Goal: Task Accomplishment & Management: Use online tool/utility

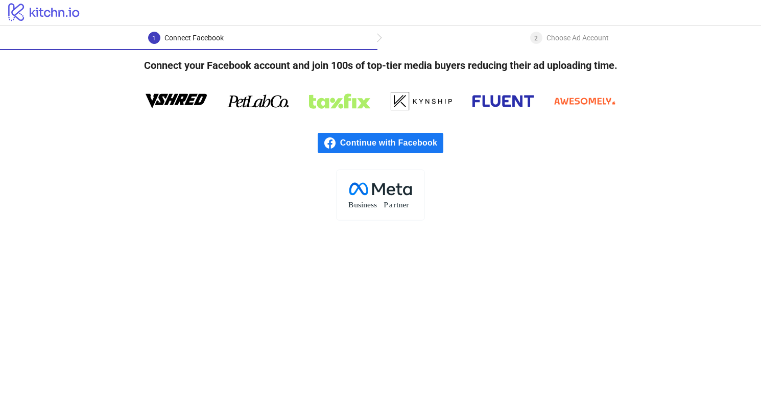
click at [410, 143] on span "Continue with Facebook" at bounding box center [391, 143] width 103 height 20
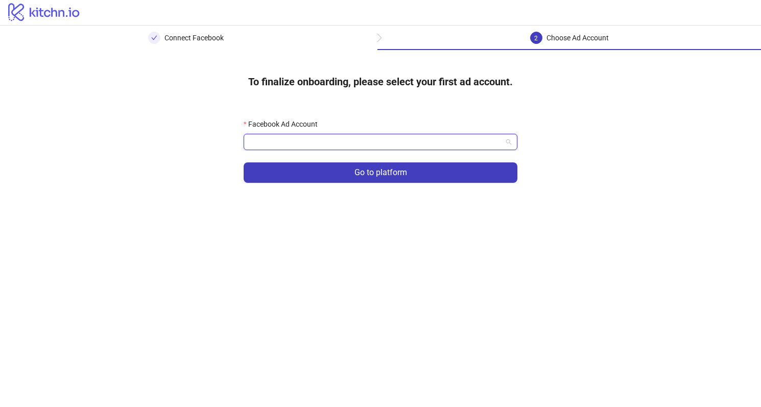
click at [297, 149] on input "Facebook Ad Account" at bounding box center [376, 141] width 252 height 15
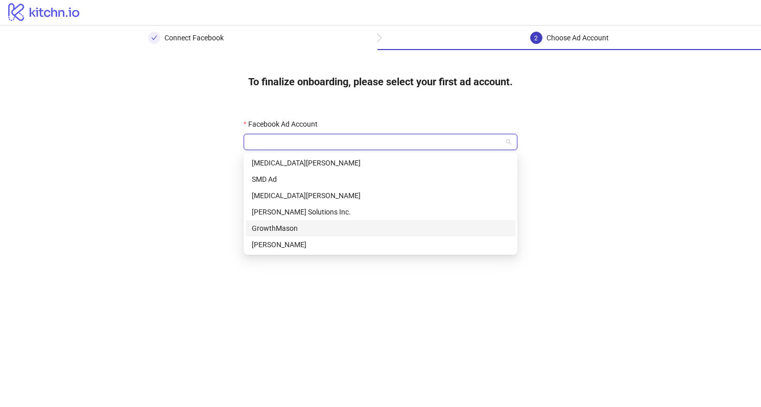
click at [284, 229] on div "GrowthMason" at bounding box center [381, 228] width 258 height 11
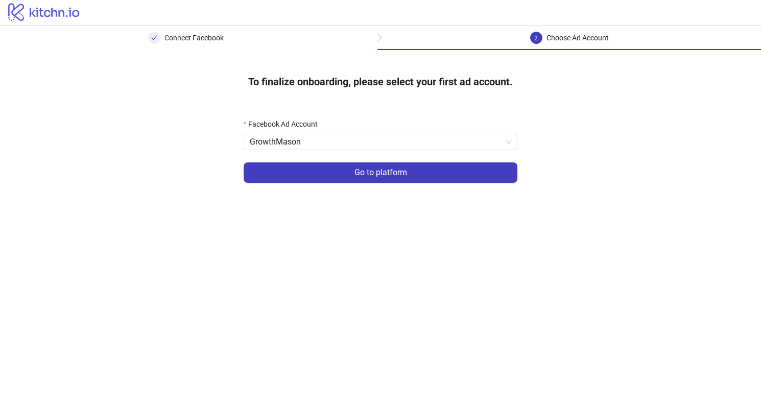
click at [355, 187] on form "Facebook Ad Account GrowthMason Go to platform" at bounding box center [381, 157] width 274 height 77
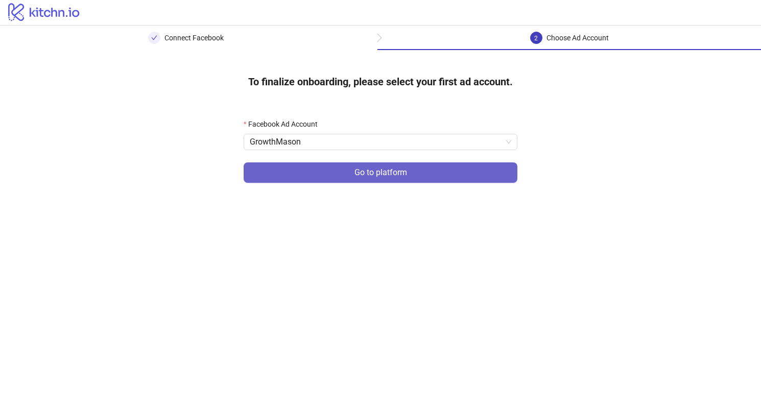
click at [359, 173] on span "Go to platform" at bounding box center [381, 172] width 53 height 9
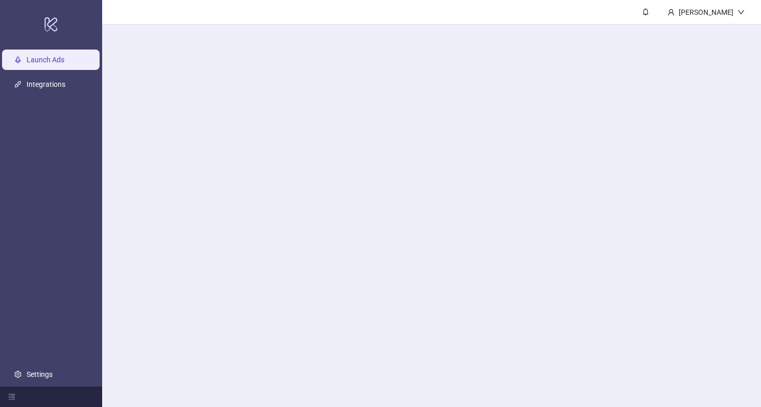
click at [301, 140] on main "[PERSON_NAME]" at bounding box center [431, 203] width 659 height 407
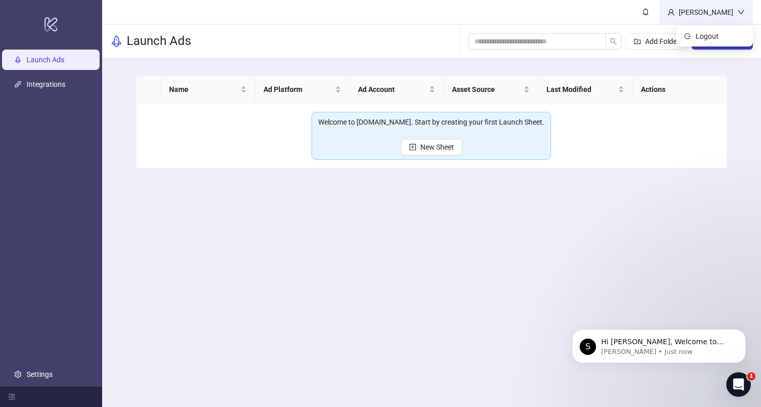
click at [735, 13] on div "[PERSON_NAME]" at bounding box center [706, 12] width 63 height 11
click at [45, 360] on ul "Launch Ads Integrations Settings" at bounding box center [51, 217] width 102 height 339
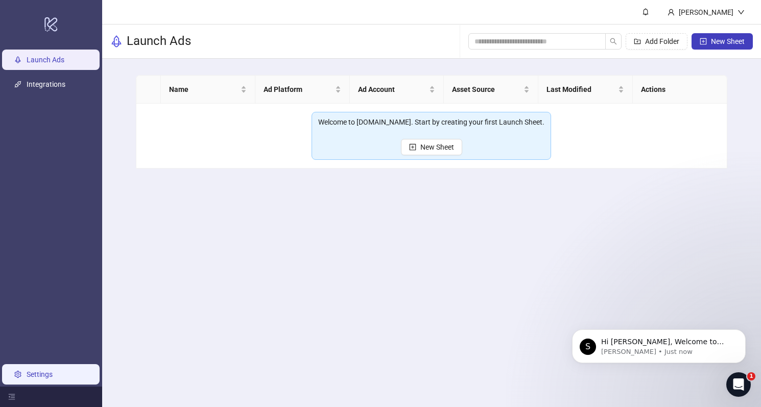
click at [41, 376] on link "Settings" at bounding box center [40, 375] width 26 height 8
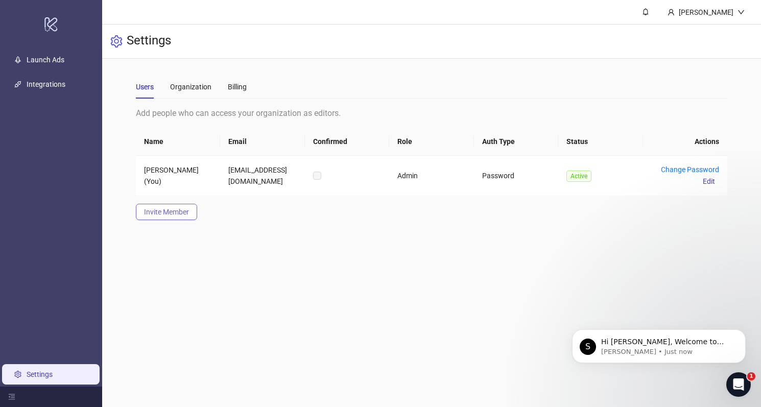
click at [182, 216] on button "Invite Member" at bounding box center [166, 212] width 61 height 16
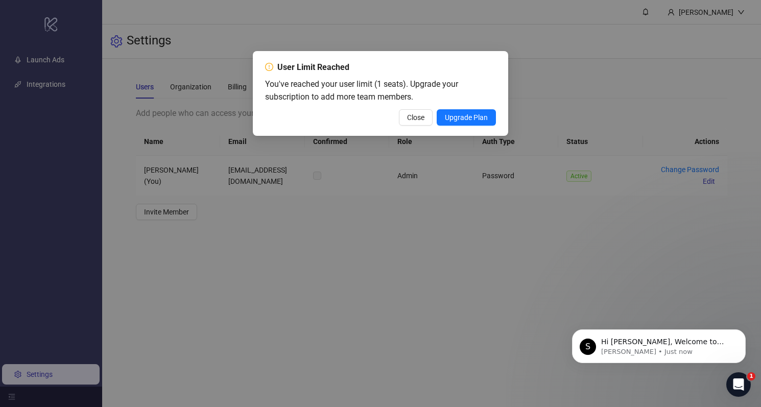
drag, startPoint x: 459, startPoint y: 119, endPoint x: 414, endPoint y: 96, distance: 50.5
click at [414, 96] on div "User Limit Reached You've reached your user limit (1 seats). Upgrade your subsc…" at bounding box center [380, 93] width 231 height 64
click at [407, 118] on span "Close" at bounding box center [415, 117] width 17 height 8
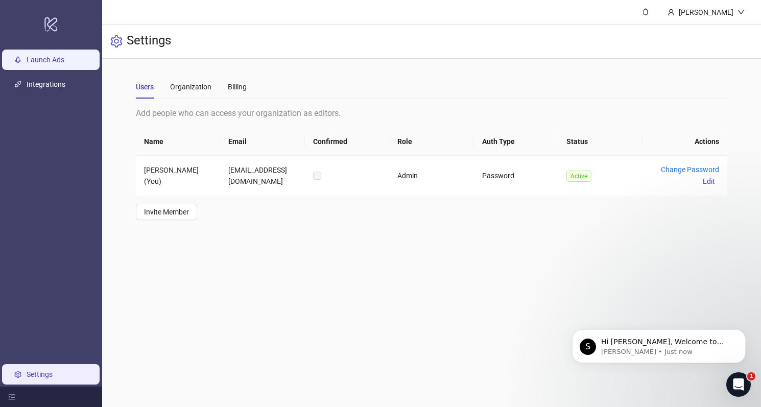
click at [47, 60] on link "Launch Ads" at bounding box center [46, 60] width 38 height 8
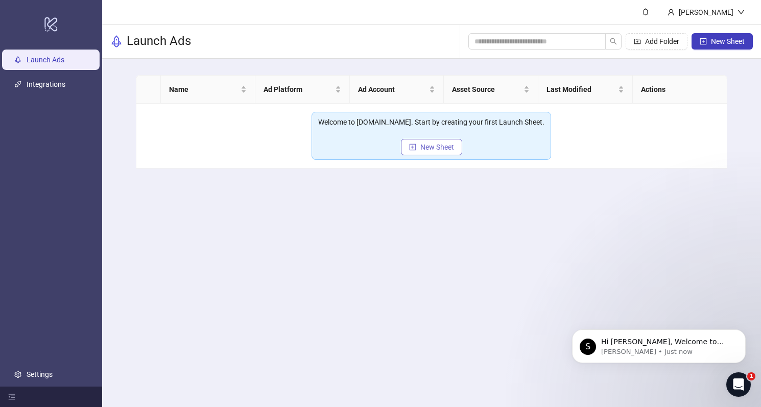
click at [428, 148] on span "New Sheet" at bounding box center [438, 147] width 34 height 8
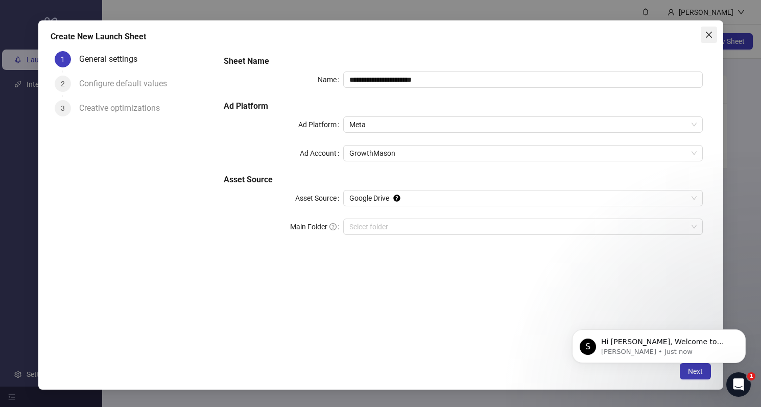
click at [708, 35] on icon "close" at bounding box center [709, 35] width 6 height 6
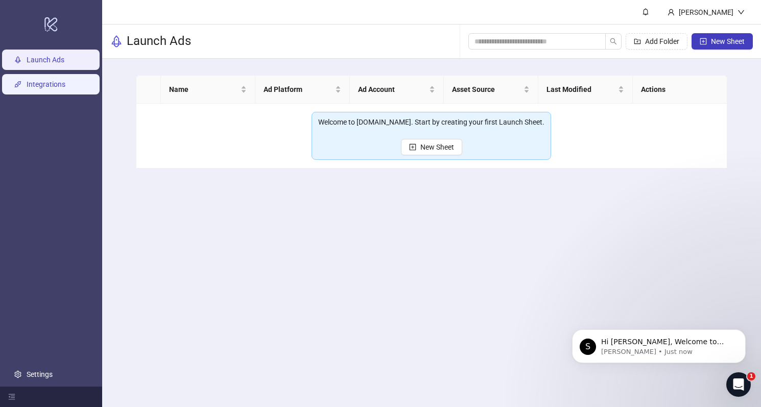
click at [40, 82] on link "Integrations" at bounding box center [46, 84] width 39 height 8
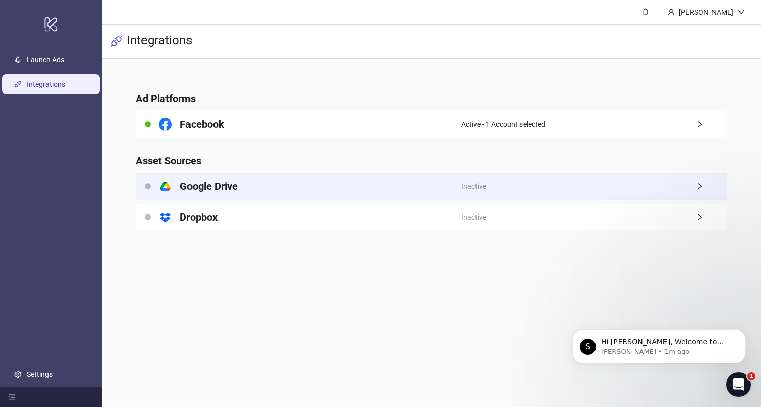
click at [334, 175] on div "platform/google_drive Google Drive" at bounding box center [298, 187] width 325 height 26
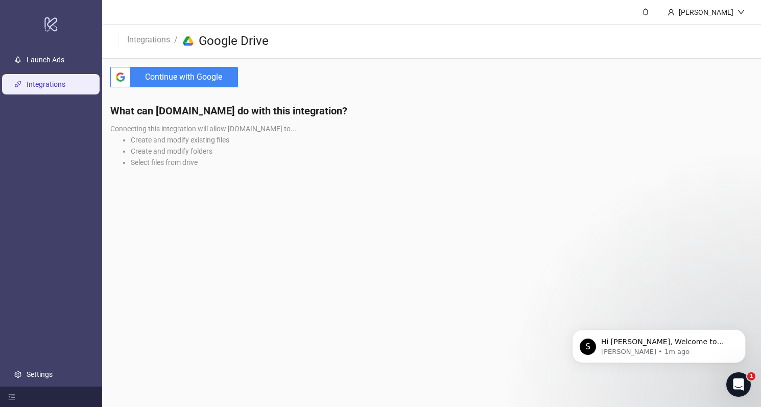
click at [186, 82] on span "Continue with Google" at bounding box center [186, 77] width 103 height 20
click at [197, 73] on span "Continue with Google" at bounding box center [186, 77] width 103 height 20
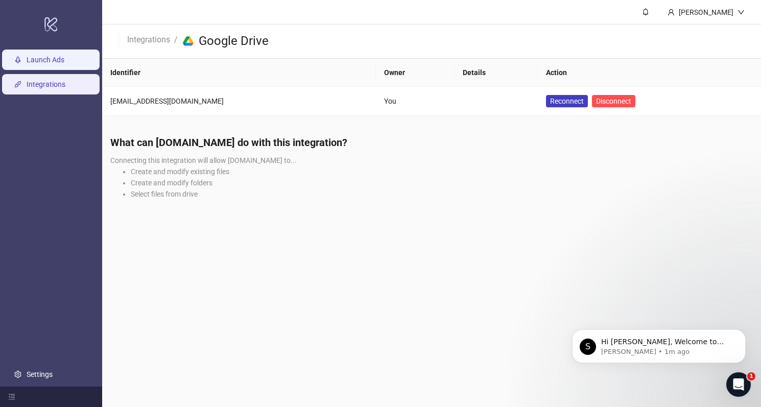
click at [49, 63] on link "Launch Ads" at bounding box center [46, 60] width 38 height 8
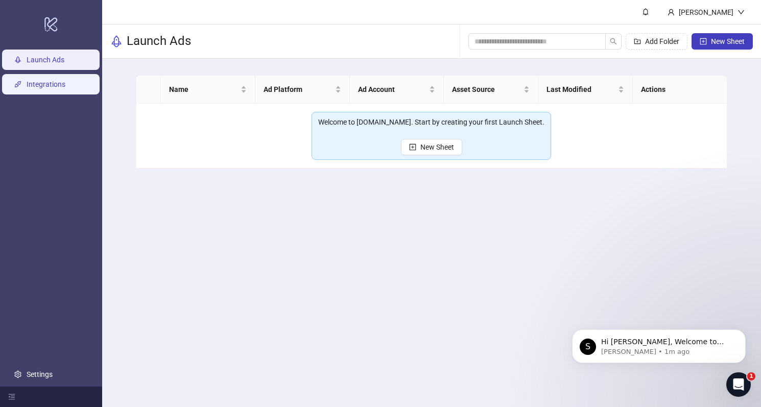
click at [43, 83] on link "Integrations" at bounding box center [46, 84] width 39 height 8
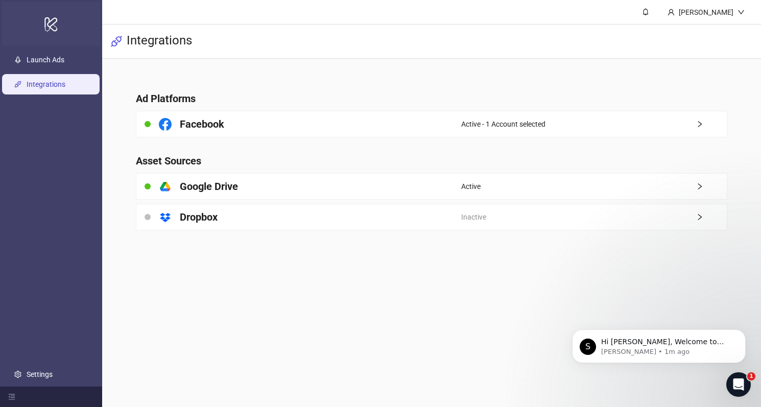
click at [51, 27] on icon "logo/logo-mobile" at bounding box center [51, 24] width 14 height 25
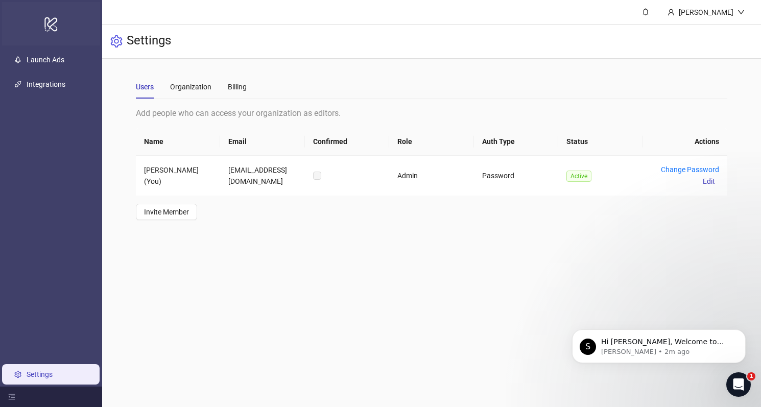
click at [46, 28] on icon "logo/logo-mobile" at bounding box center [51, 24] width 14 height 25
click at [59, 18] on div "logo/logo-mobile" at bounding box center [51, 23] width 98 height 43
click at [64, 61] on link "Launch Ads" at bounding box center [46, 60] width 38 height 8
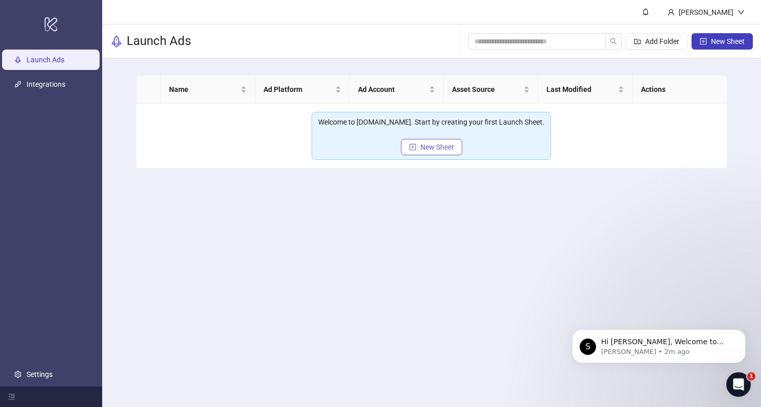
click at [445, 152] on button "New Sheet" at bounding box center [431, 147] width 61 height 16
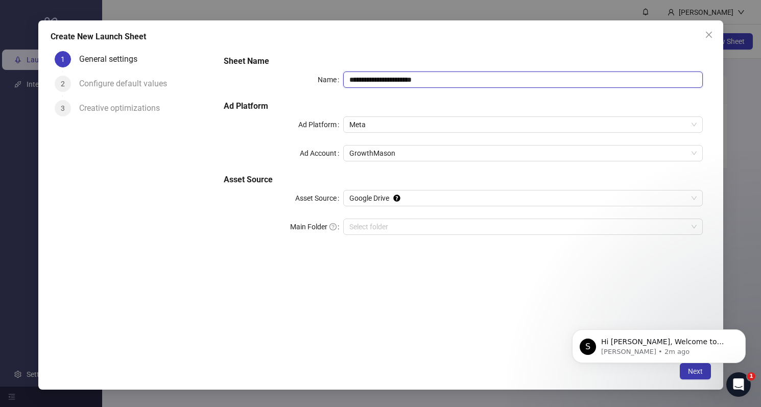
click at [447, 80] on input "**********" at bounding box center [522, 80] width 359 height 16
type input "*"
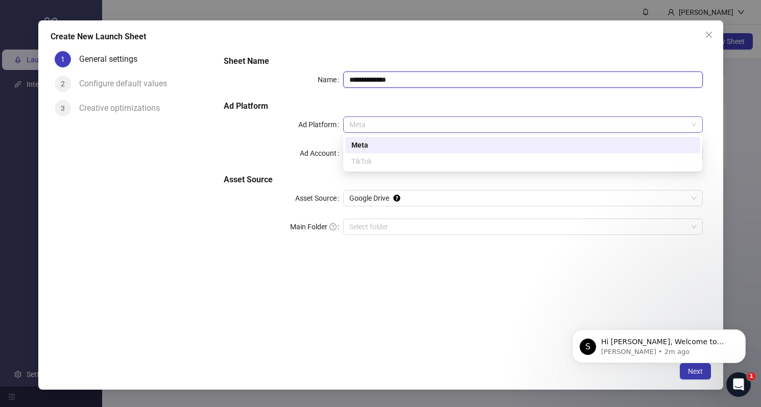
click at [435, 126] on span "Meta" at bounding box center [523, 124] width 347 height 15
type input "**********"
click at [326, 138] on div "**********" at bounding box center [464, 151] width 488 height 200
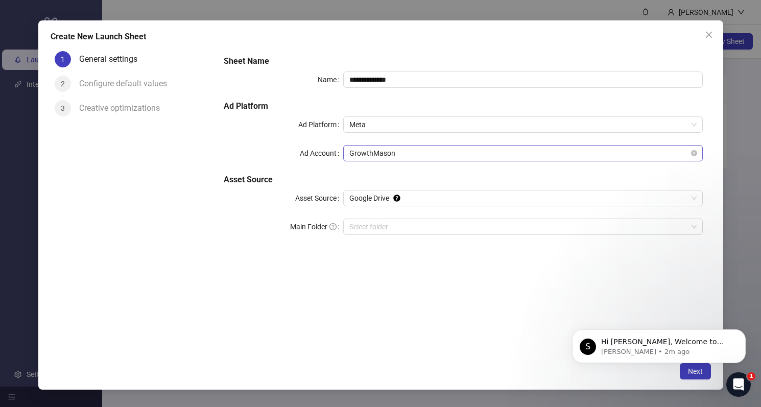
click at [389, 153] on span "GrowthMason" at bounding box center [523, 153] width 347 height 15
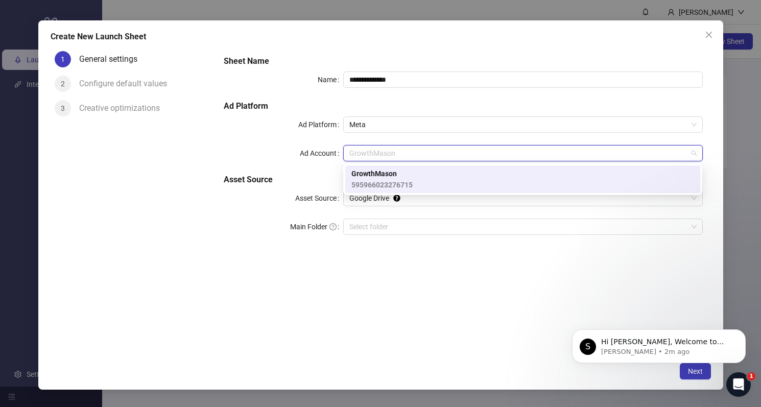
click at [328, 161] on label "Ad Account" at bounding box center [321, 153] width 43 height 16
click at [350, 161] on input "Ad Account" at bounding box center [519, 153] width 338 height 15
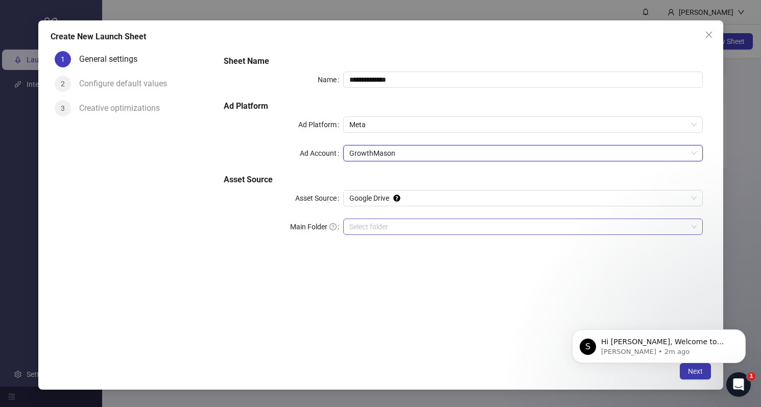
click at [442, 226] on input "Main Folder" at bounding box center [519, 226] width 338 height 15
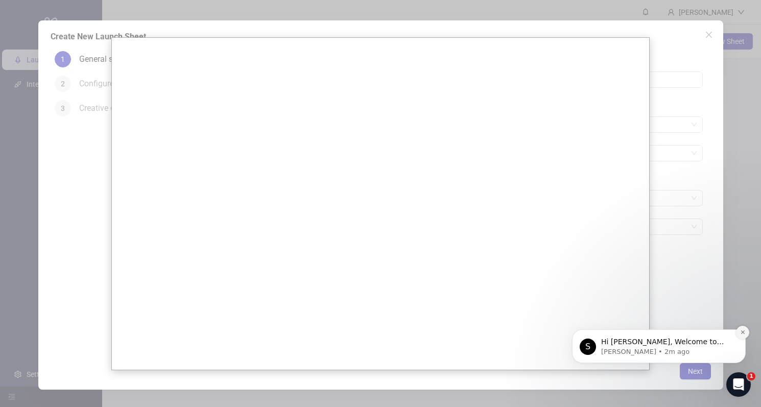
click at [744, 333] on icon "Dismiss notification" at bounding box center [744, 333] width 6 height 6
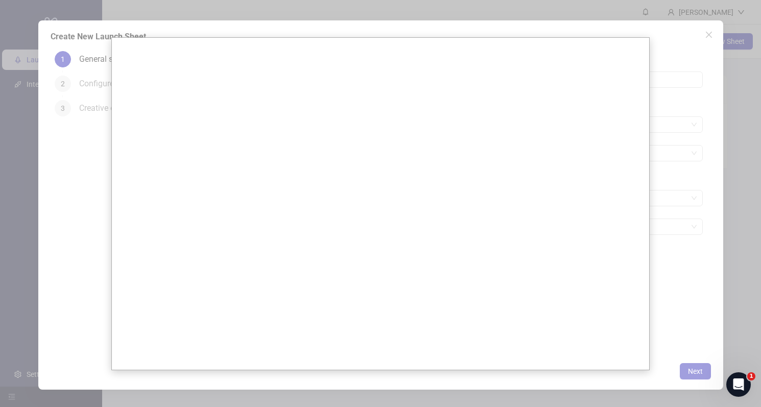
click at [675, 293] on div at bounding box center [380, 291] width 761 height 583
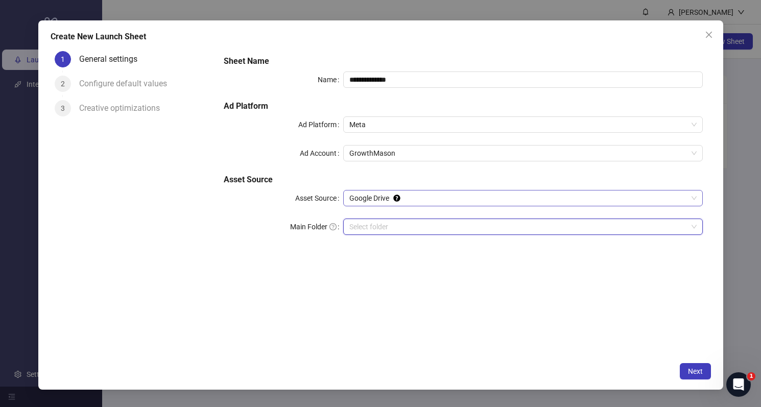
click at [389, 192] on span "Google Drive" at bounding box center [523, 198] width 347 height 15
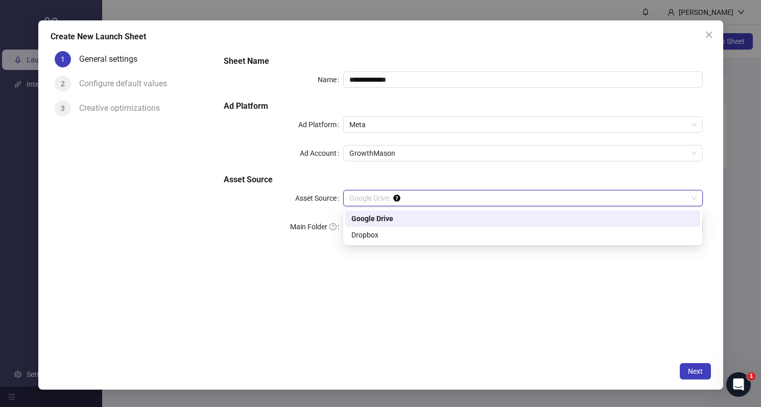
click at [381, 223] on div "Google Drive" at bounding box center [523, 218] width 343 height 11
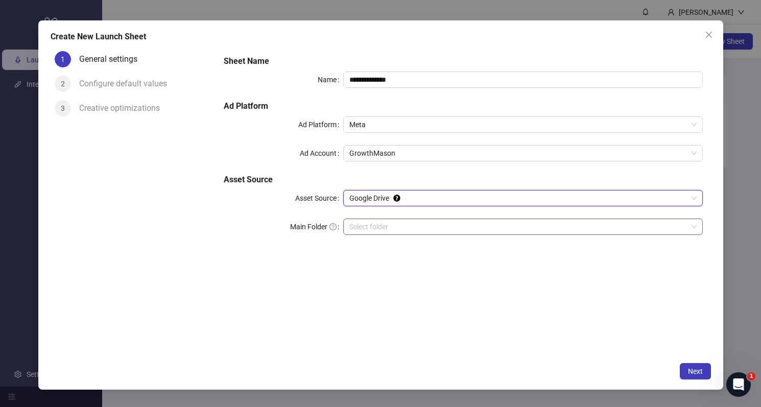
click at [392, 224] on input "Main Folder" at bounding box center [519, 226] width 338 height 15
click at [711, 37] on icon "close" at bounding box center [709, 35] width 6 height 6
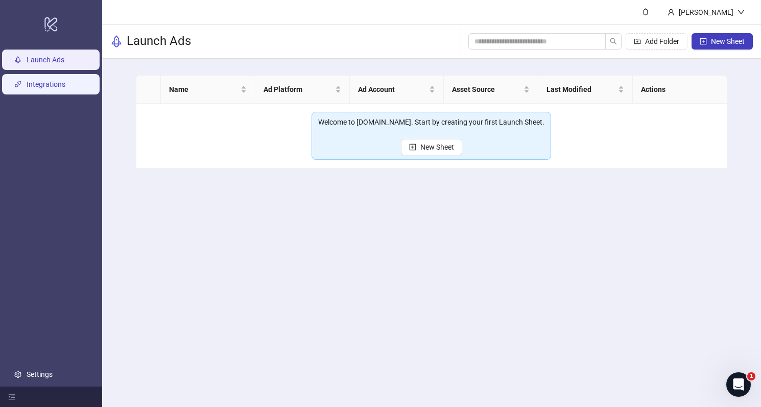
click at [44, 80] on link "Integrations" at bounding box center [46, 84] width 39 height 8
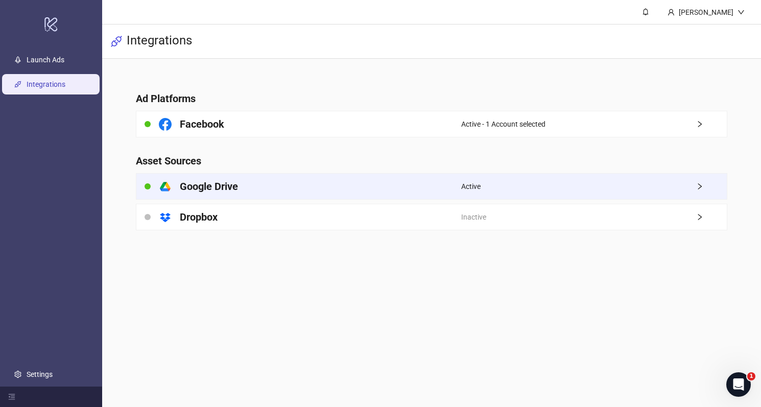
click at [203, 185] on h4 "Google Drive" at bounding box center [209, 186] width 58 height 14
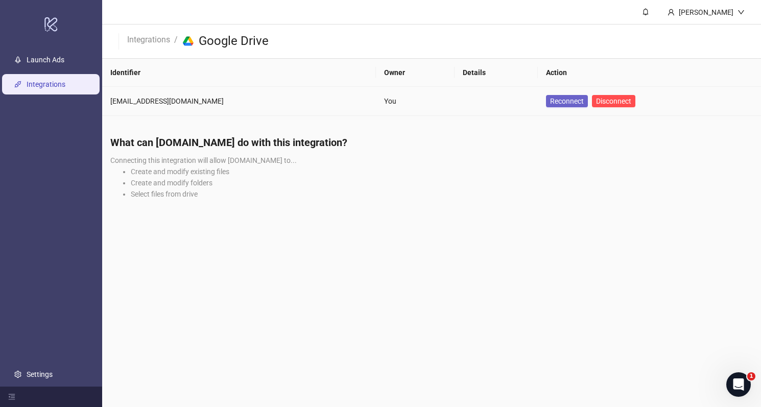
click at [550, 104] on span "Reconnect" at bounding box center [567, 101] width 34 height 8
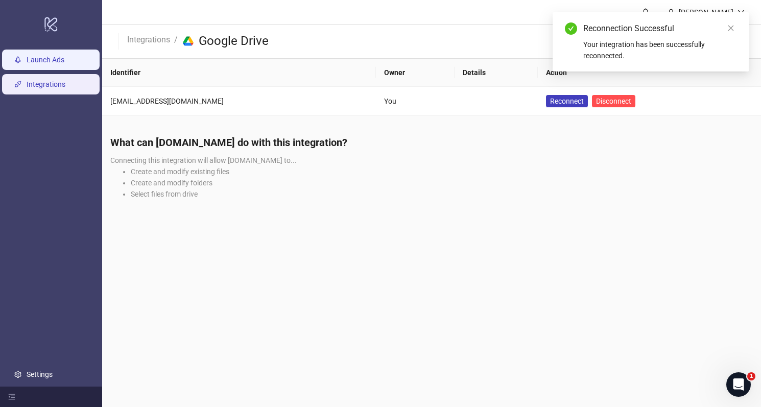
click at [35, 56] on link "Launch Ads" at bounding box center [46, 60] width 38 height 8
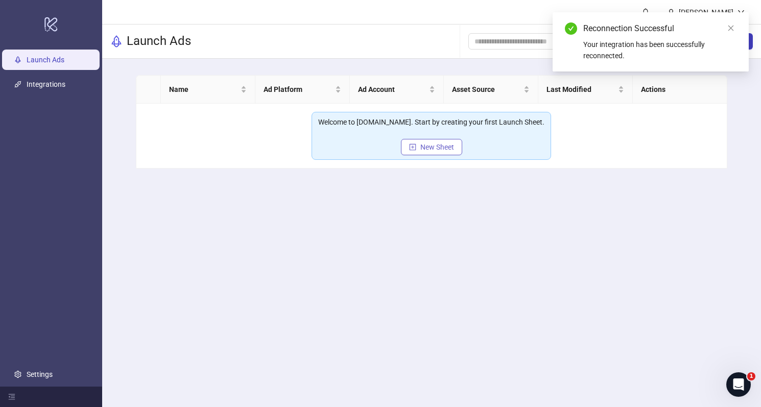
click at [404, 150] on button "New Sheet" at bounding box center [431, 147] width 61 height 16
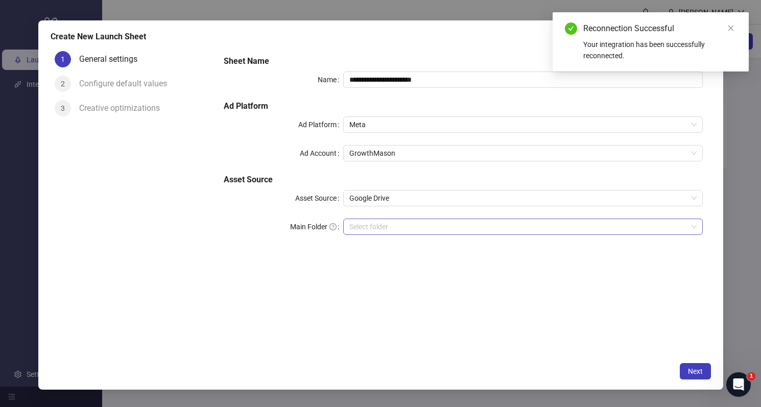
click at [419, 225] on input "Main Folder" at bounding box center [519, 226] width 338 height 15
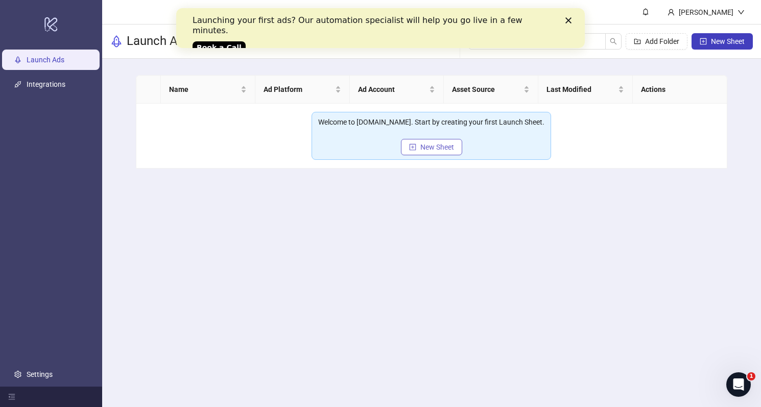
click at [421, 146] on span "New Sheet" at bounding box center [438, 147] width 34 height 8
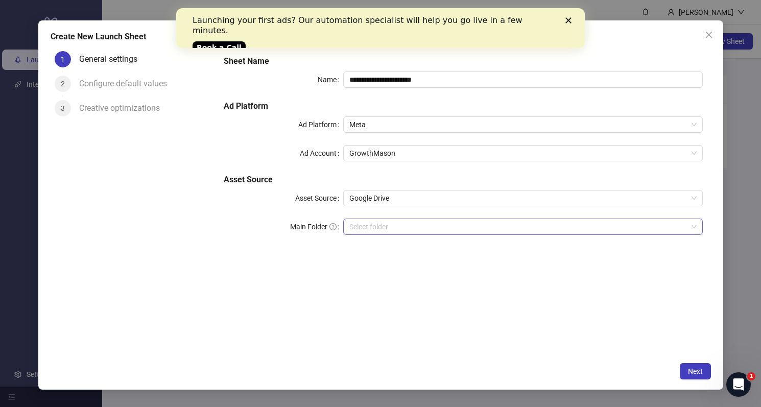
click at [398, 219] on div "Select folder" at bounding box center [522, 227] width 359 height 16
click at [392, 224] on input "Main Folder" at bounding box center [519, 226] width 338 height 15
click at [701, 374] on span "Next" at bounding box center [695, 371] width 15 height 8
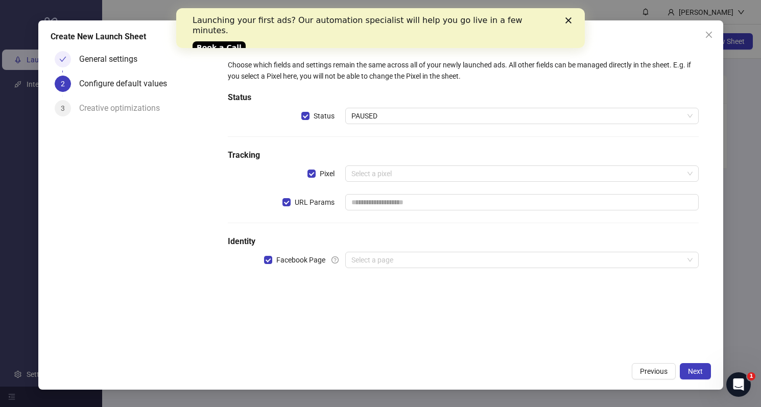
click at [375, 161] on div "Choose which fields and settings remain the same across all of your newly launc…" at bounding box center [463, 169] width 479 height 229
click at [366, 171] on input "search" at bounding box center [518, 173] width 332 height 15
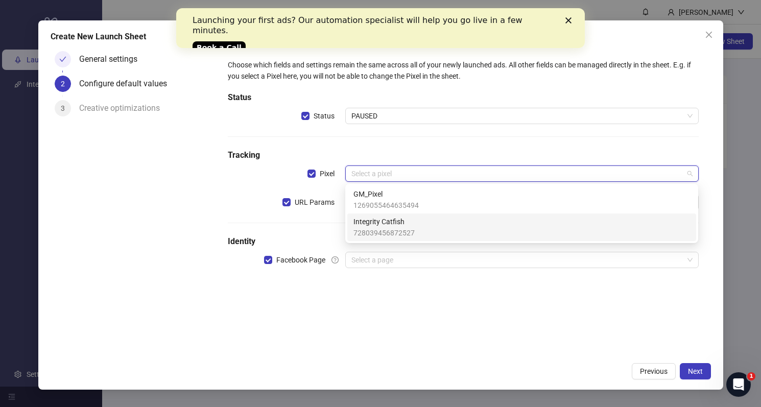
click at [394, 234] on span "728039456872527" at bounding box center [384, 232] width 61 height 11
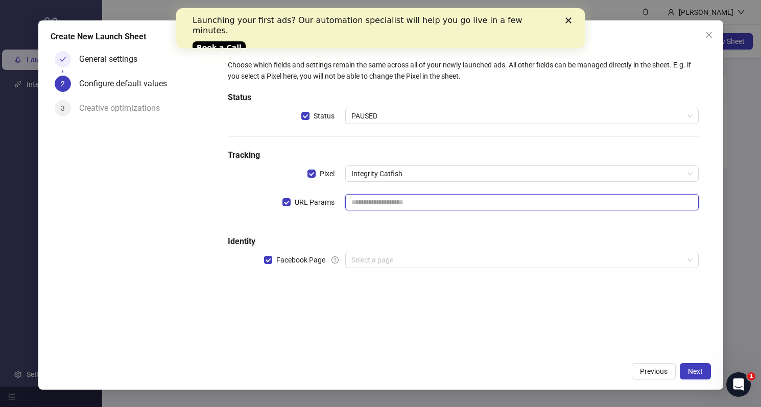
click at [366, 202] on input "text" at bounding box center [521, 202] width 353 height 16
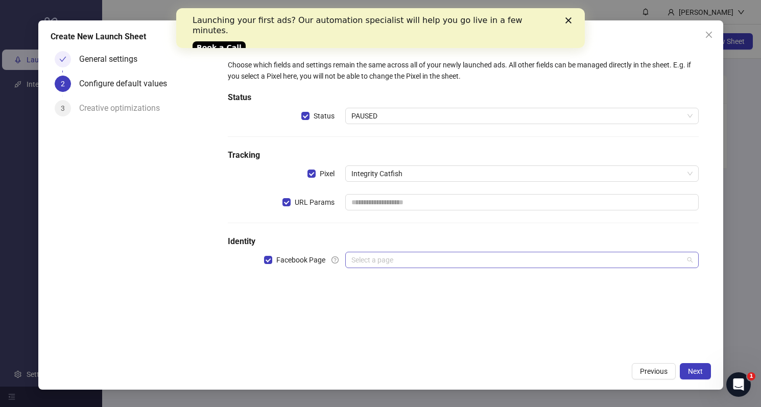
click at [373, 262] on input "search" at bounding box center [518, 259] width 332 height 15
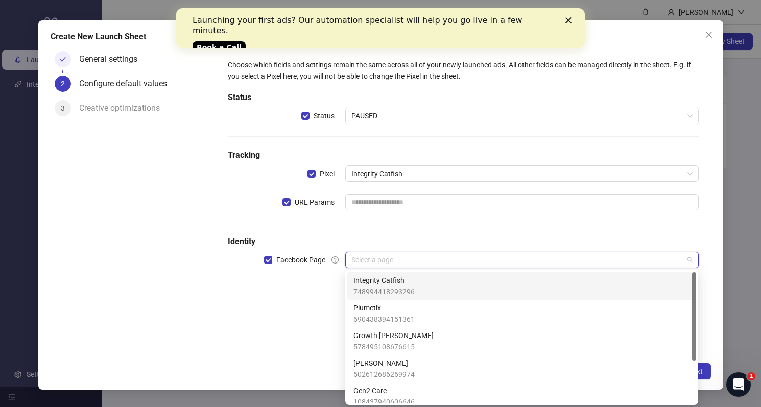
click at [397, 286] on span "748994418293296" at bounding box center [384, 291] width 61 height 11
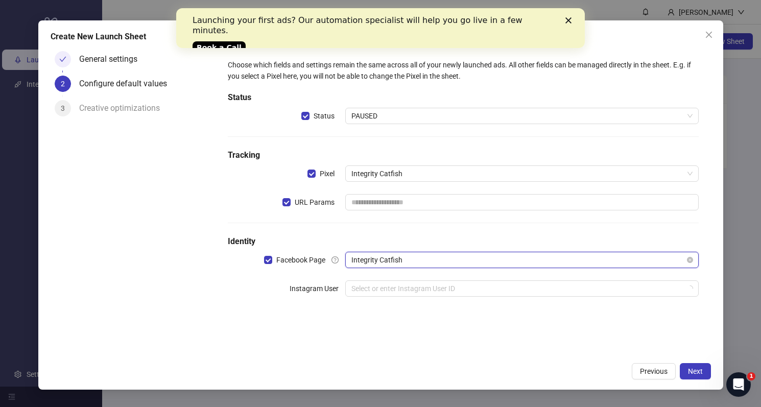
click at [374, 266] on span "Integrity Catfish" at bounding box center [522, 259] width 341 height 15
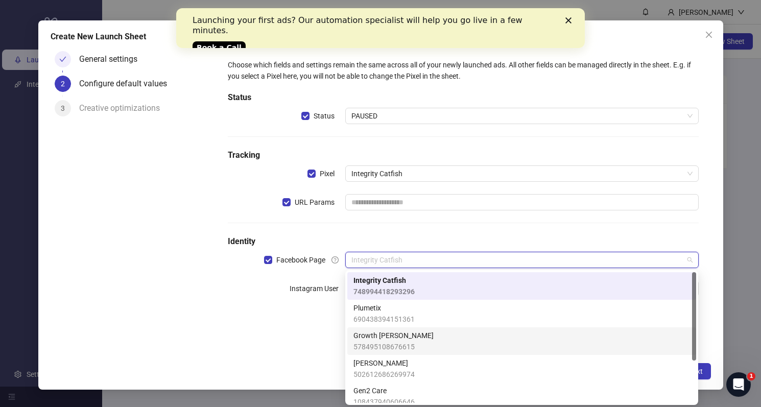
click at [377, 345] on span "578495108676615" at bounding box center [394, 346] width 80 height 11
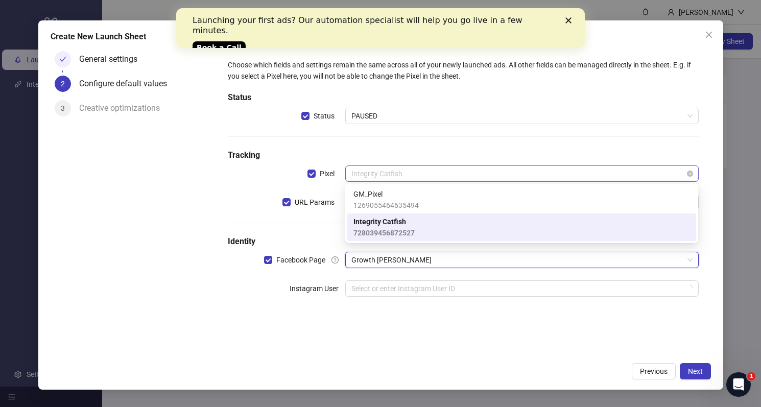
click at [395, 174] on span "Integrity Catfish" at bounding box center [522, 173] width 341 height 15
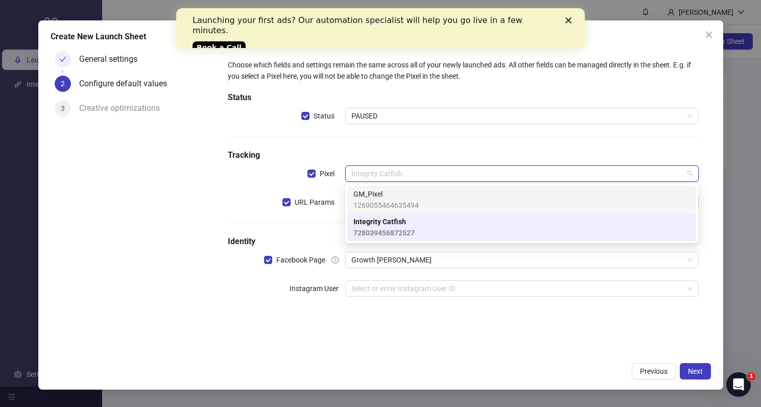
click at [397, 203] on span "1269055464635494" at bounding box center [386, 205] width 65 height 11
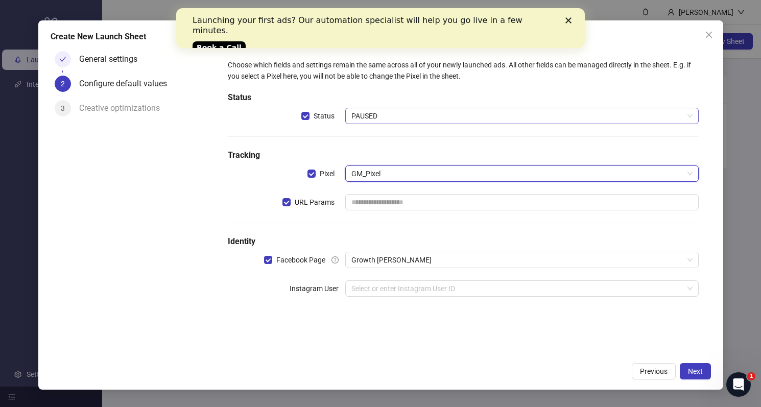
click at [380, 110] on span "PAUSED" at bounding box center [522, 115] width 341 height 15
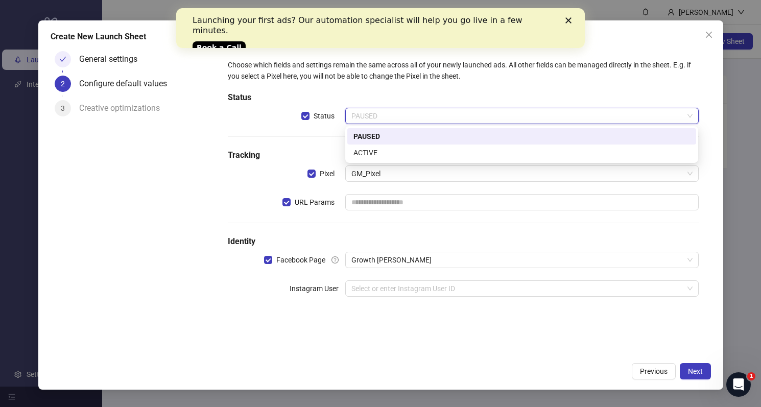
click at [380, 112] on span "PAUSED" at bounding box center [522, 115] width 341 height 15
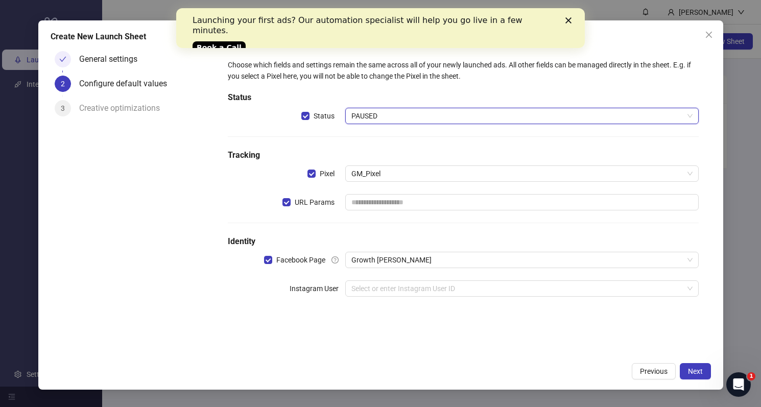
click at [383, 97] on h5 "Status" at bounding box center [463, 97] width 471 height 12
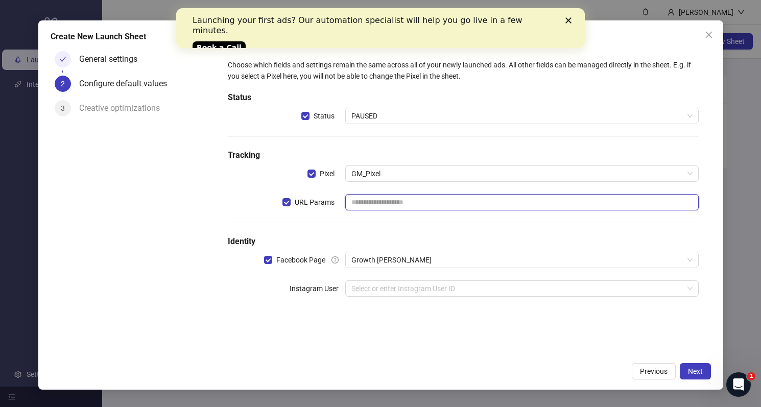
click at [373, 206] on input "text" at bounding box center [521, 202] width 353 height 16
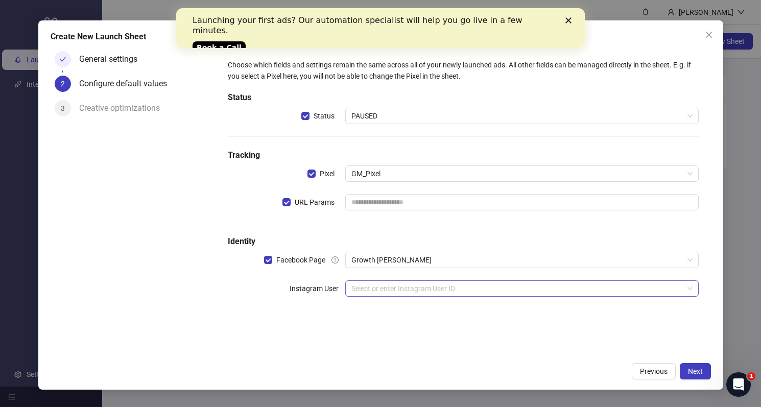
click at [388, 292] on input "search" at bounding box center [518, 288] width 332 height 15
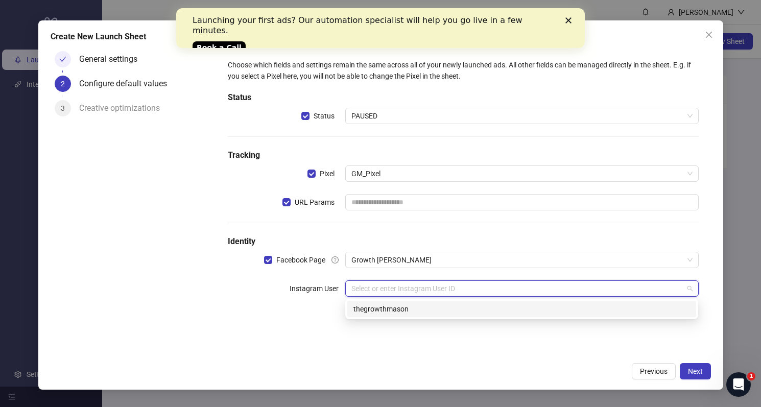
click at [389, 311] on div "thegrowthmason" at bounding box center [522, 309] width 337 height 11
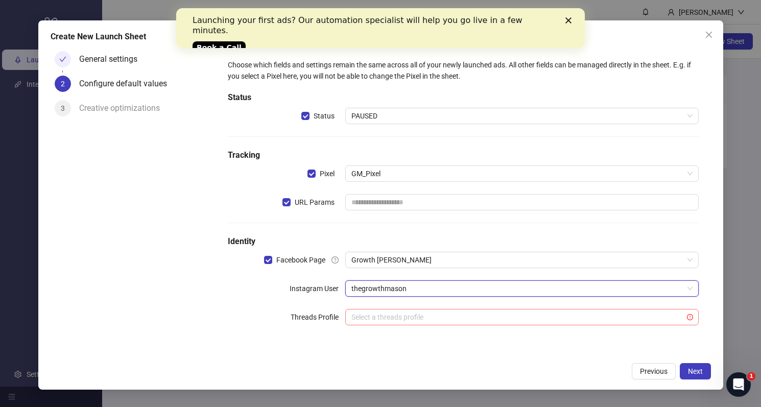
click at [373, 316] on input "search" at bounding box center [518, 317] width 332 height 15
click at [276, 349] on form "Choose which fields and settings remain the same across all of your newly launc…" at bounding box center [464, 198] width 496 height 303
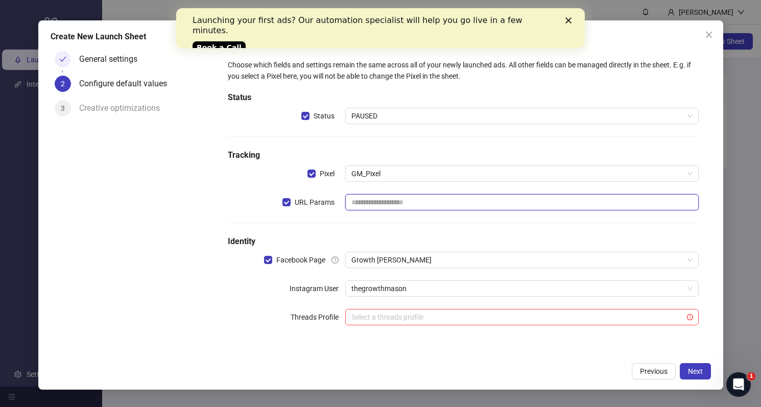
click at [375, 202] on input "text" at bounding box center [521, 202] width 353 height 16
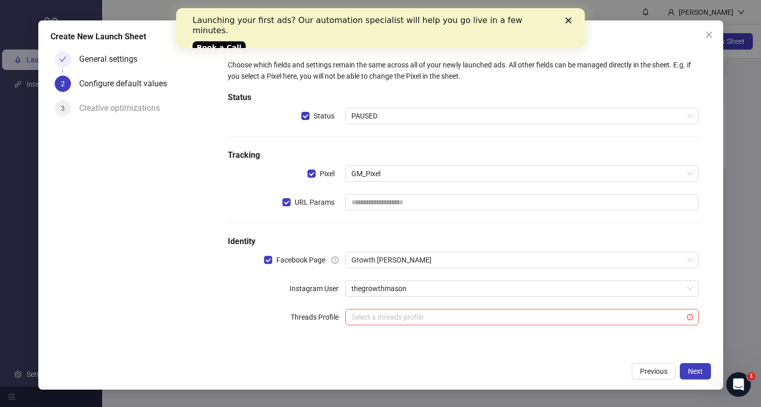
click at [201, 203] on div "General settings 2 Configure default values 3 Creative optimizations" at bounding box center [133, 202] width 165 height 310
click at [565, 22] on div "Launching your first ads? Our automation specialist will help you go live in a …" at bounding box center [380, 33] width 409 height 42
click at [572, 20] on div "Close" at bounding box center [571, 20] width 10 height 6
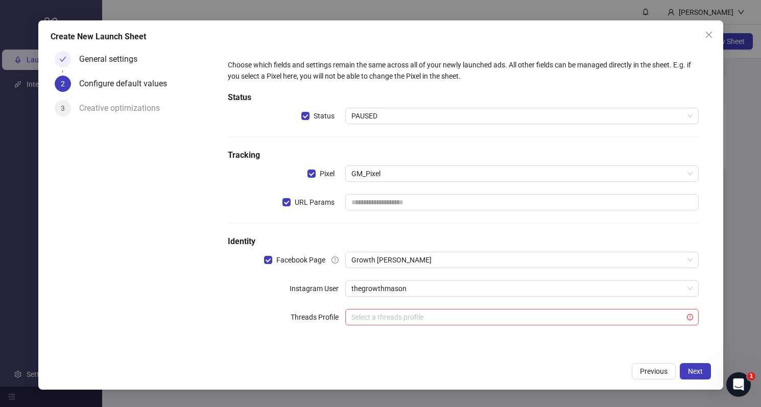
click at [453, 331] on div "Choose which fields and settings remain the same across all of your newly launc…" at bounding box center [463, 198] width 479 height 287
click at [441, 320] on input "search" at bounding box center [518, 317] width 332 height 15
click at [314, 333] on div "Choose which fields and settings remain the same across all of your newly launc…" at bounding box center [463, 198] width 479 height 287
click at [693, 317] on div "Select a threads profile" at bounding box center [521, 317] width 353 height 16
click at [348, 320] on div "Select a threads profile" at bounding box center [521, 317] width 353 height 16
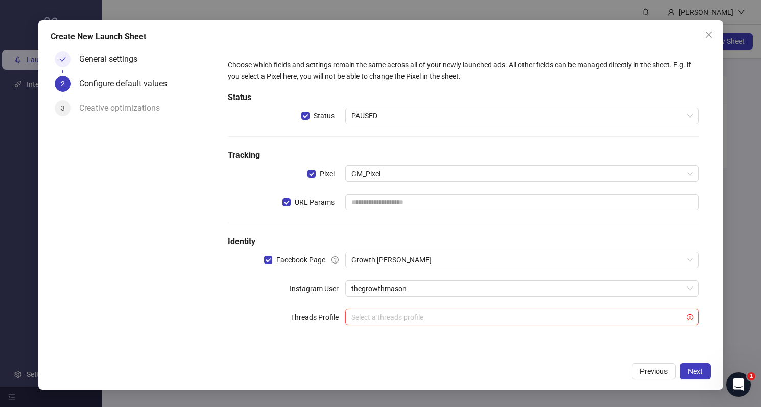
click at [313, 332] on div "Choose which fields and settings remain the same across all of your newly launc…" at bounding box center [463, 198] width 479 height 287
click at [697, 377] on button "Next" at bounding box center [695, 371] width 31 height 16
click at [404, 209] on input "text" at bounding box center [521, 202] width 353 height 16
click at [375, 197] on input "text" at bounding box center [521, 202] width 353 height 16
click at [712, 372] on div "Create New Launch Sheet General settings 2 Configure default values 3 Creative …" at bounding box center [380, 204] width 685 height 369
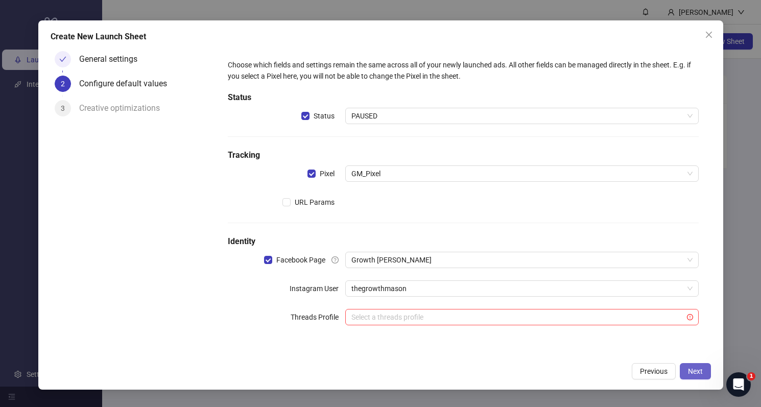
click at [702, 372] on span "Next" at bounding box center [695, 371] width 15 height 8
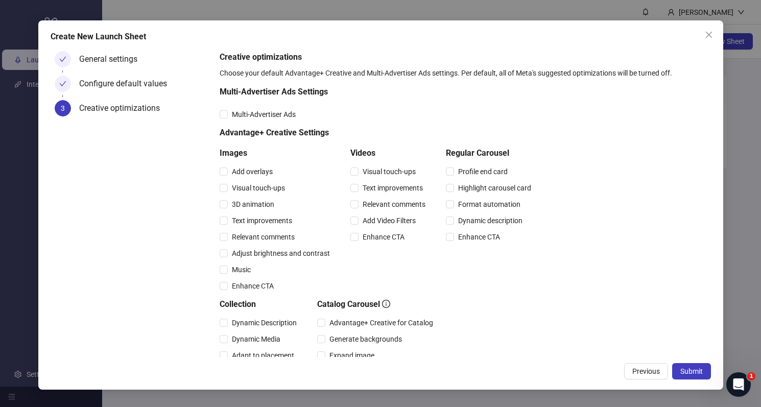
scroll to position [112, 0]
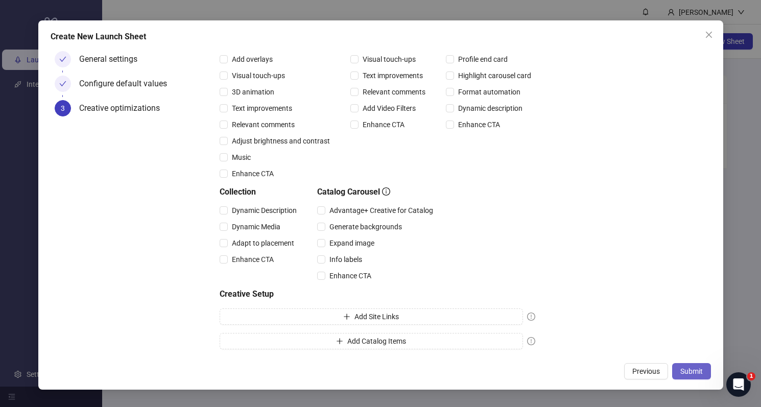
click at [692, 369] on span "Submit" at bounding box center [692, 371] width 22 height 8
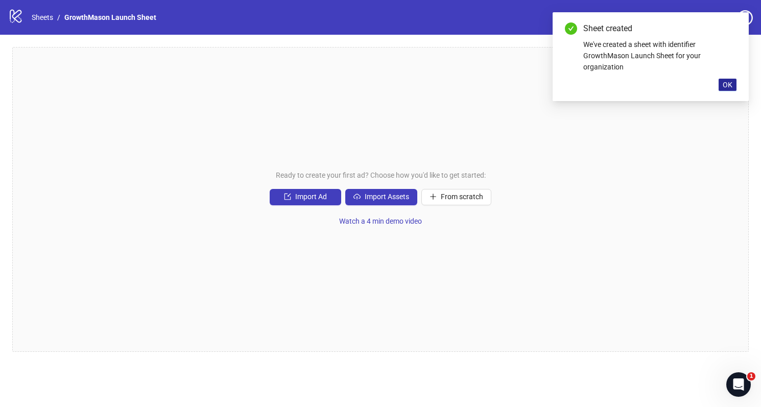
click at [728, 82] on span "OK" at bounding box center [728, 85] width 10 height 8
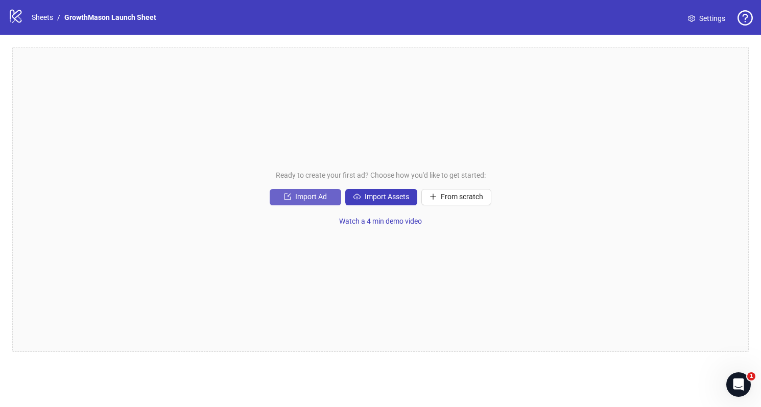
click at [307, 197] on span "Import Ad" at bounding box center [311, 197] width 32 height 8
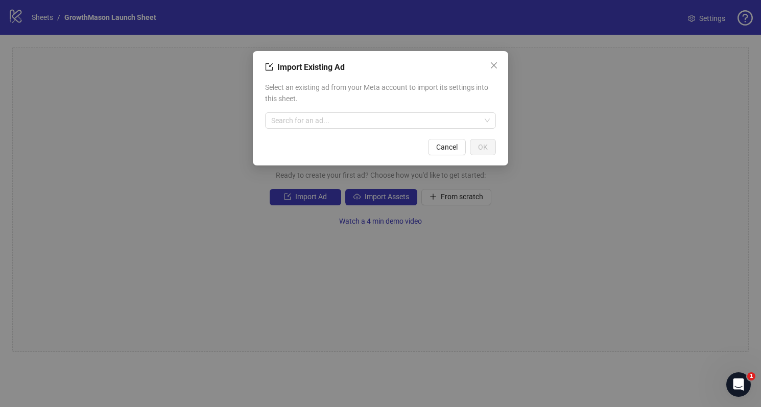
click at [328, 130] on div "Select an existing ad from your Meta account to import its settings into this s…" at bounding box center [380, 105] width 231 height 55
click at [330, 122] on input "search" at bounding box center [376, 120] width 210 height 15
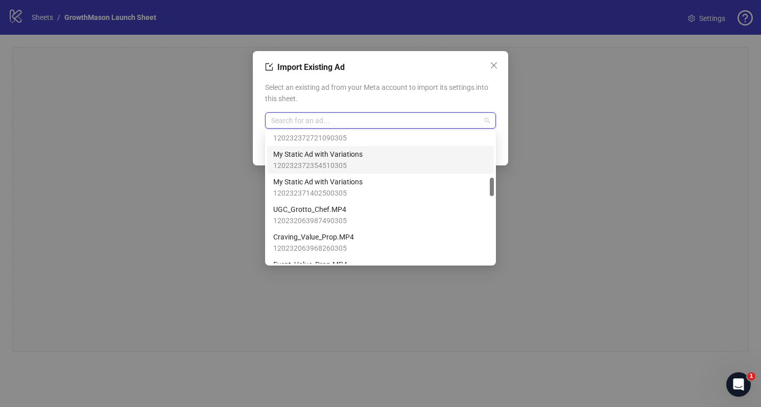
scroll to position [313, 0]
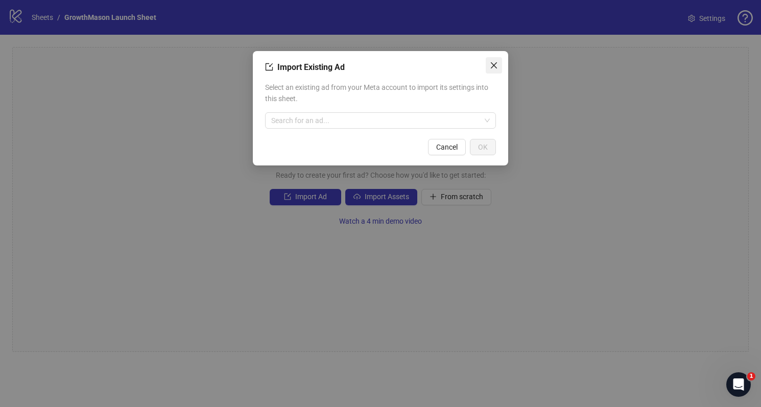
click at [501, 64] on span "Close" at bounding box center [494, 65] width 16 height 8
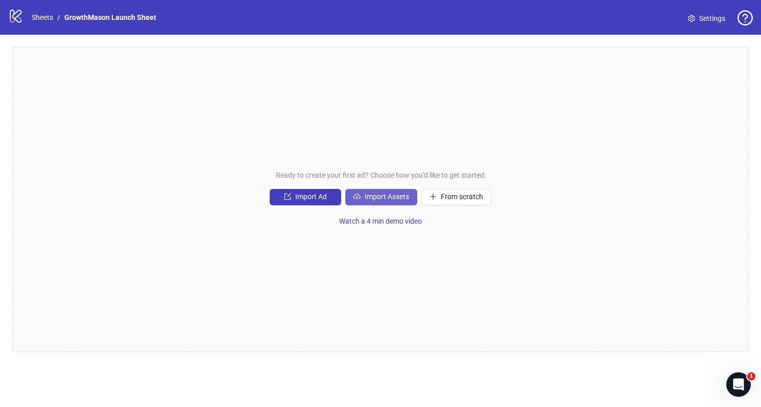
click at [373, 202] on button "Import Assets" at bounding box center [381, 197] width 72 height 16
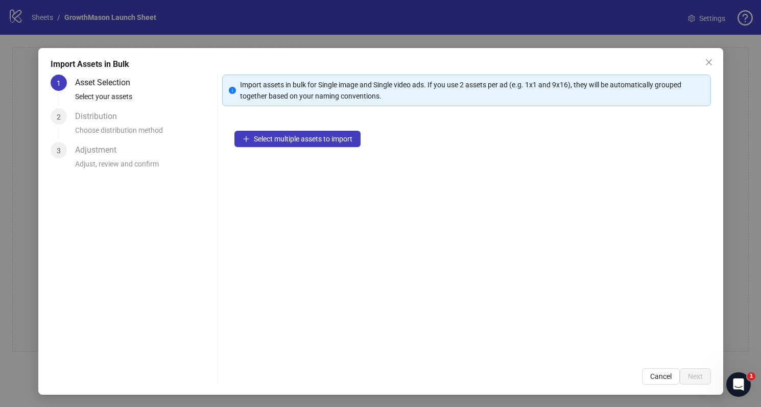
scroll to position [3, 0]
click at [314, 139] on span "Select multiple assets to import" at bounding box center [303, 139] width 99 height 8
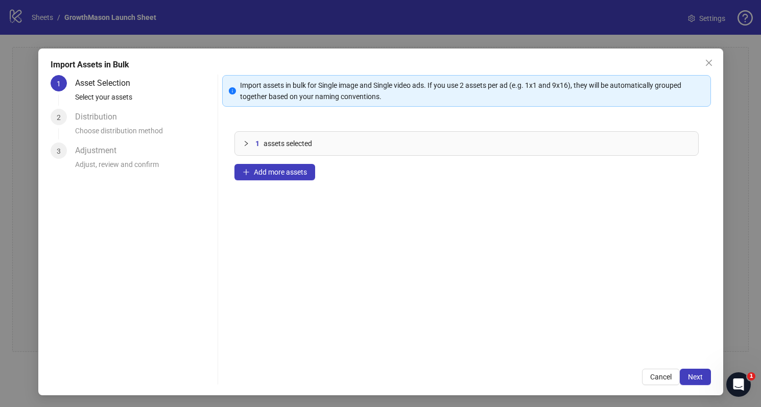
click at [239, 149] on div "1 assets selected" at bounding box center [467, 144] width 464 height 24
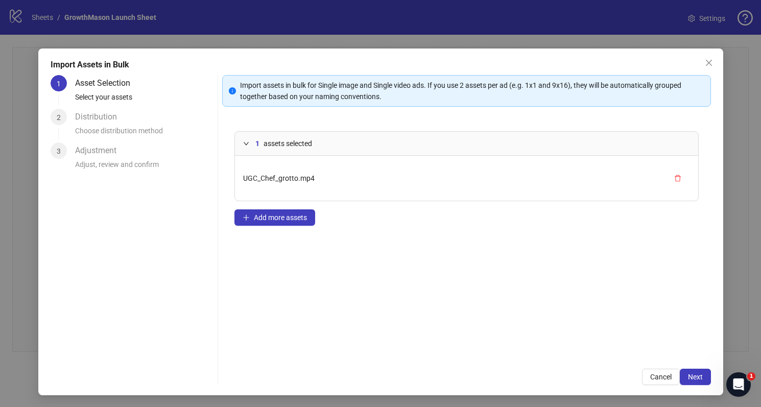
click at [130, 114] on div "Distribution Choose distribution method" at bounding box center [144, 126] width 138 height 34
click at [695, 377] on span "Next" at bounding box center [695, 377] width 15 height 8
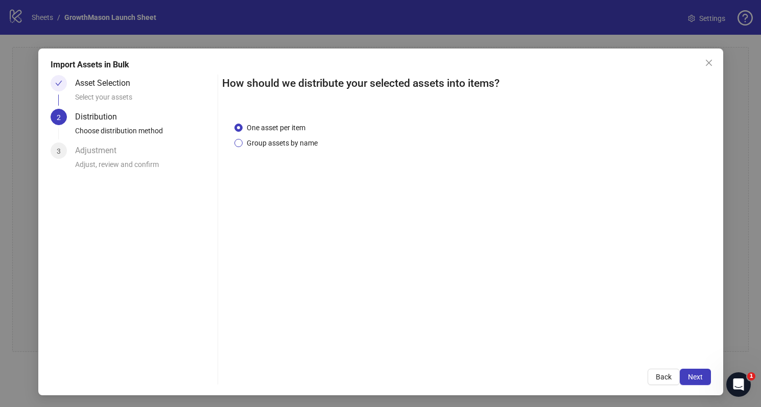
click at [268, 141] on span "Group assets by name" at bounding box center [282, 142] width 79 height 11
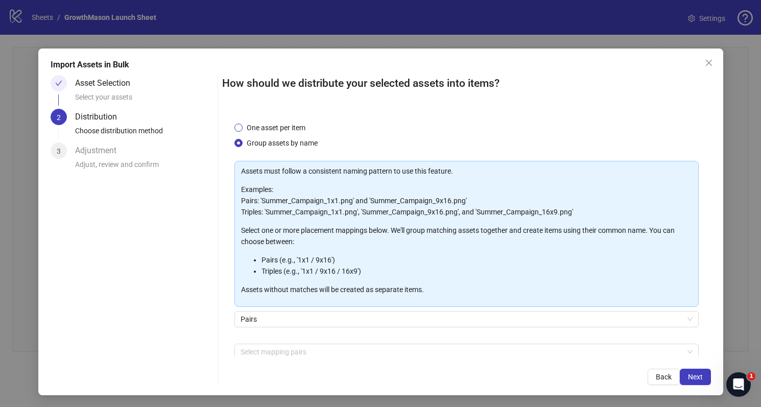
click at [279, 125] on span "One asset per item" at bounding box center [276, 127] width 67 height 11
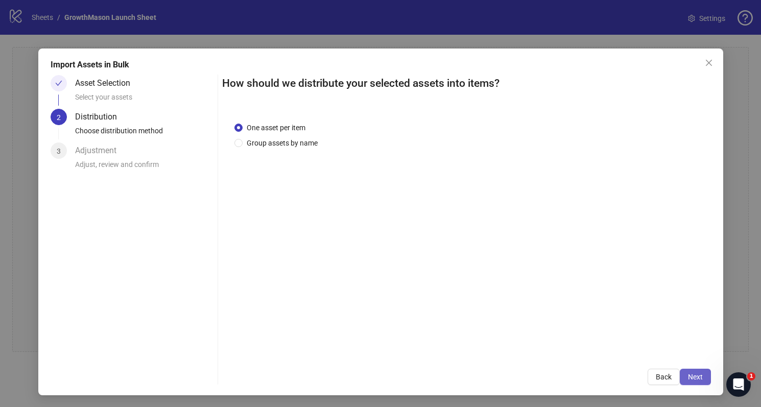
click at [696, 382] on button "Next" at bounding box center [695, 377] width 31 height 16
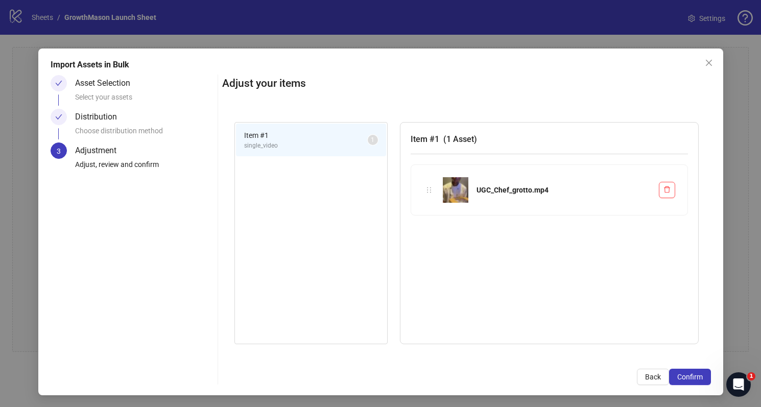
click at [688, 368] on div "Adjust your items Item # 1 single_video 1 Item # 1 ( 1 Asset ) UGC_Chef_grotto.…" at bounding box center [466, 230] width 489 height 310
click at [692, 377] on span "Confirm" at bounding box center [691, 377] width 26 height 8
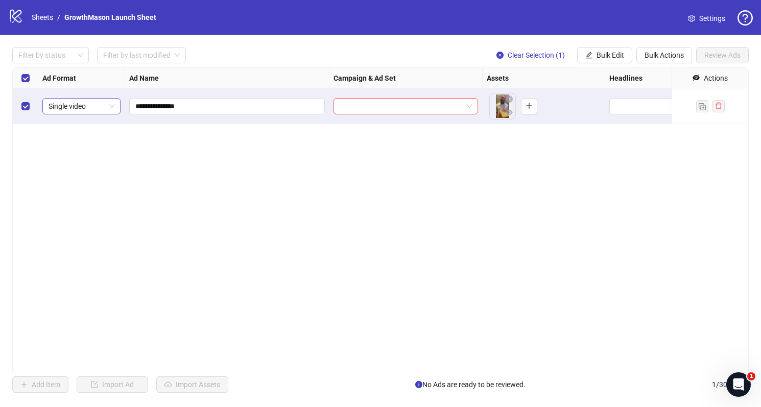
click at [82, 104] on span "Single video" at bounding box center [82, 106] width 66 height 15
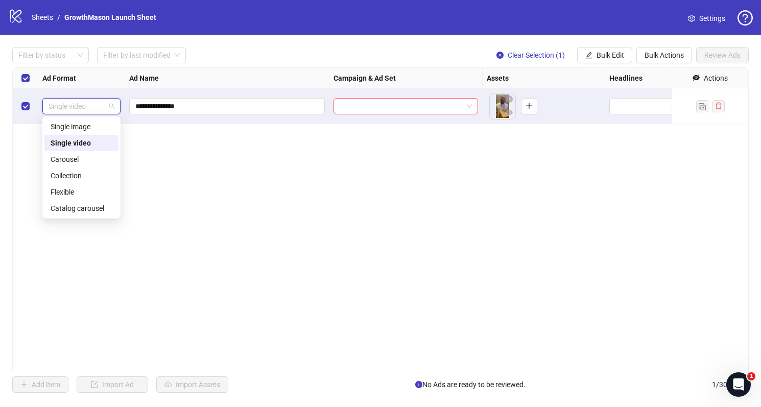
click at [167, 155] on div "**********" at bounding box center [380, 219] width 737 height 305
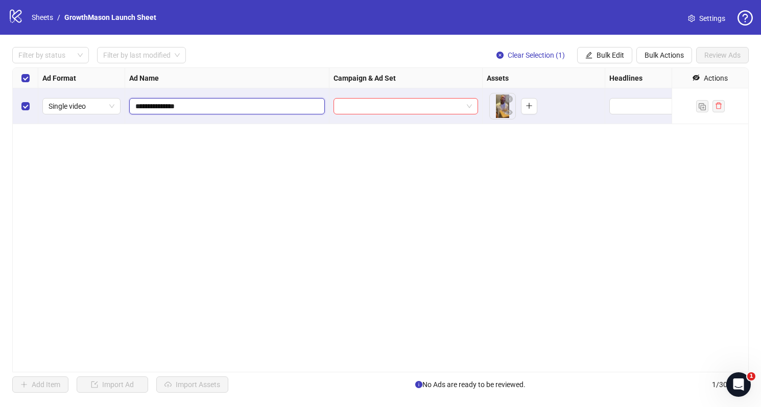
click at [225, 105] on input "**********" at bounding box center [225, 106] width 181 height 11
click at [407, 108] on input "search" at bounding box center [401, 106] width 123 height 15
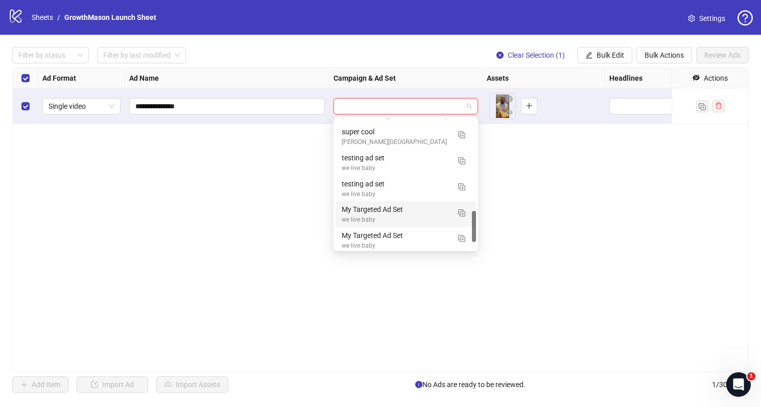
scroll to position [363, 0]
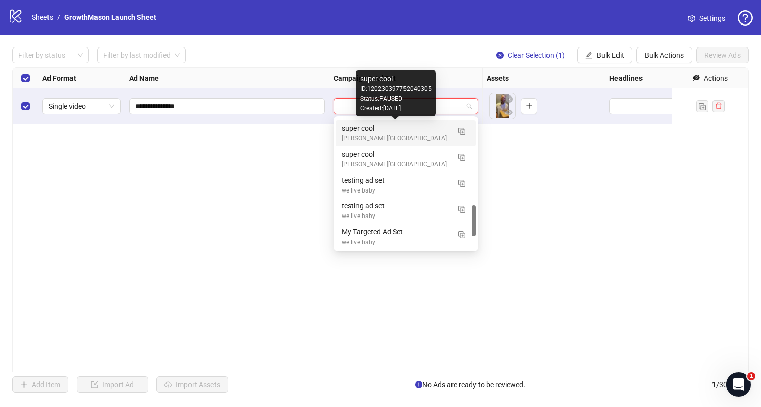
click at [377, 132] on div "super cool" at bounding box center [396, 128] width 108 height 11
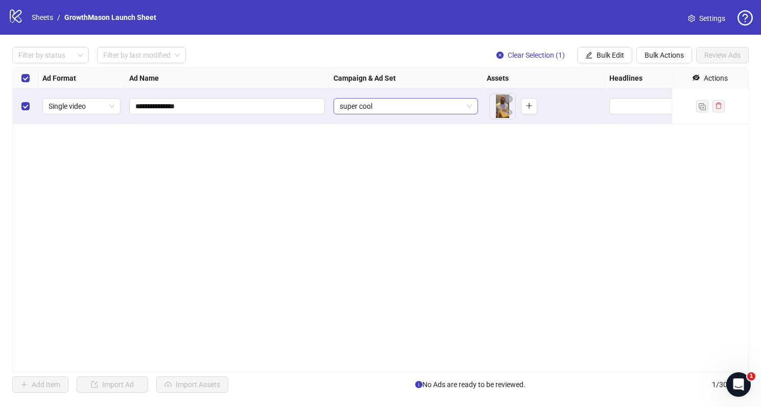
click at [449, 110] on span "super cool" at bounding box center [406, 106] width 132 height 15
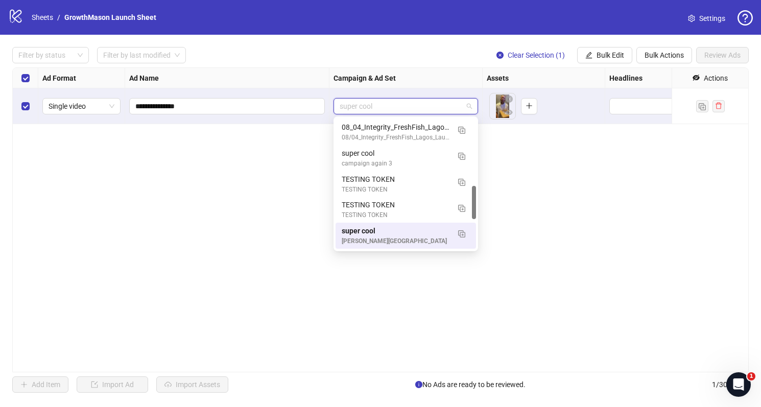
click at [429, 292] on div "**********" at bounding box center [380, 219] width 737 height 305
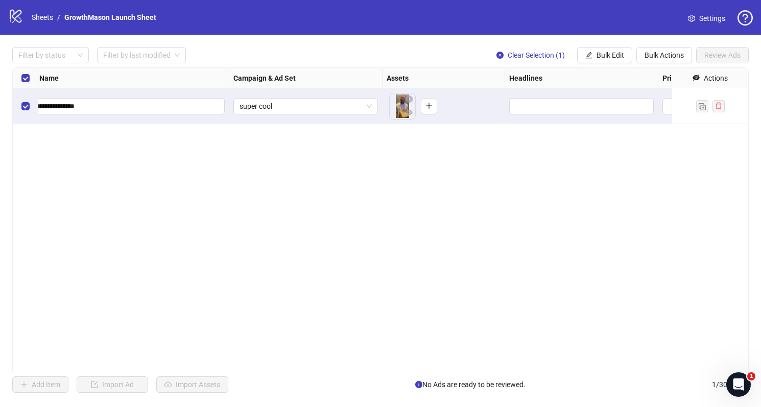
scroll to position [0, 105]
click at [544, 114] on div at bounding box center [576, 106] width 153 height 36
click at [530, 108] on input "Edit values" at bounding box center [576, 106] width 130 height 11
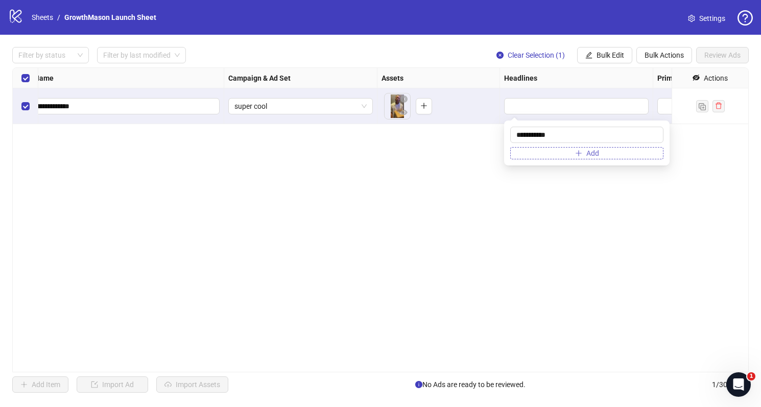
type input "**********"
click at [543, 149] on button "Add" at bounding box center [587, 153] width 153 height 12
type input "**********"
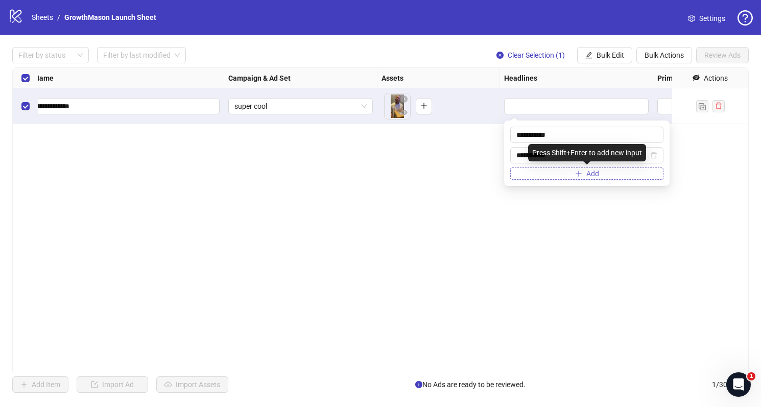
click at [543, 174] on button "Add" at bounding box center [587, 174] width 153 height 12
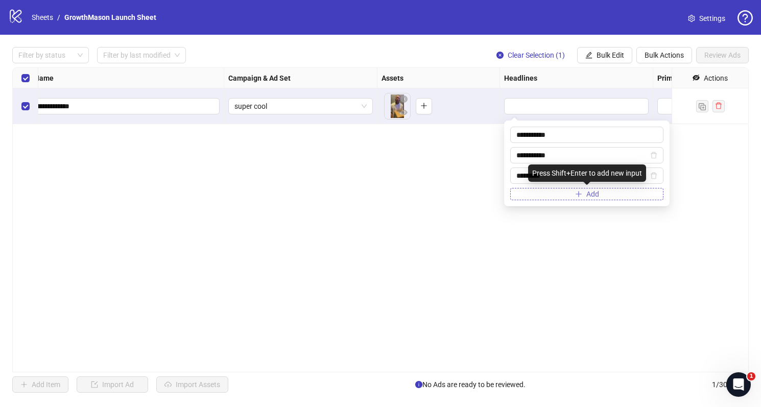
type input "*********"
click at [498, 255] on div "**********" at bounding box center [380, 219] width 737 height 305
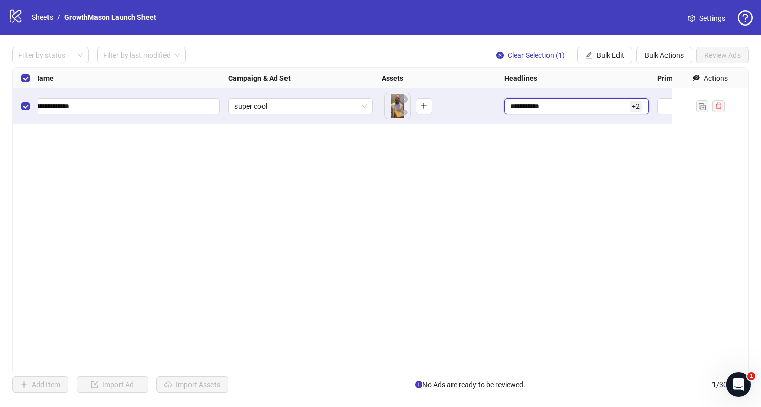
click at [560, 110] on input "**********" at bounding box center [570, 106] width 118 height 11
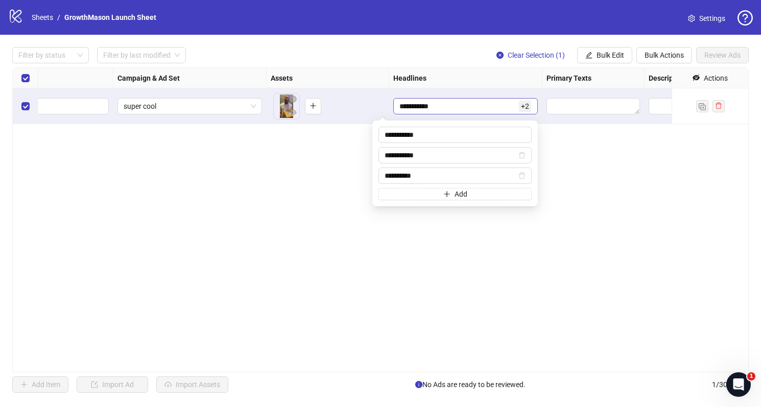
scroll to position [0, 258]
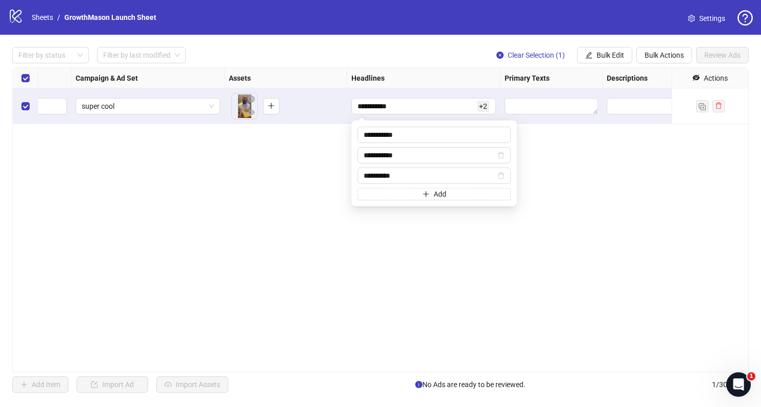
click at [592, 216] on div "**********" at bounding box center [380, 219] width 737 height 305
click at [572, 98] on textarea "Edit values" at bounding box center [552, 106] width 94 height 16
click at [563, 107] on textarea "Edit values" at bounding box center [552, 106] width 94 height 16
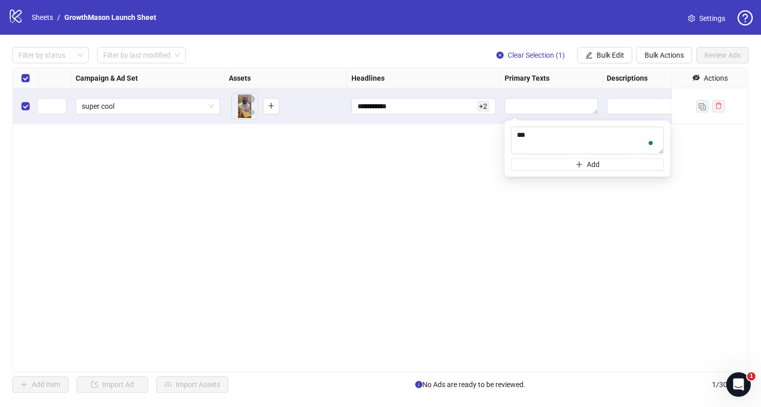
type textarea "**"
click at [550, 110] on textarea "**" at bounding box center [552, 106] width 94 height 16
click at [549, 163] on button "Add" at bounding box center [587, 164] width 153 height 12
type textarea "*"
type textarea "**"
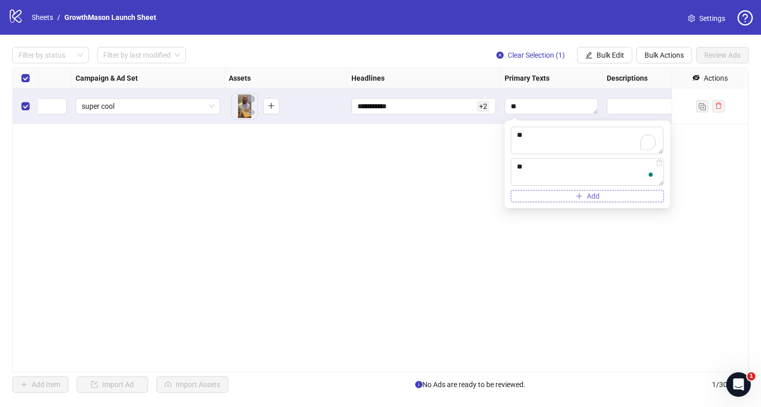
click at [556, 200] on button "Add" at bounding box center [587, 196] width 153 height 12
type textarea "**"
click at [541, 279] on div "**********" at bounding box center [380, 219] width 737 height 305
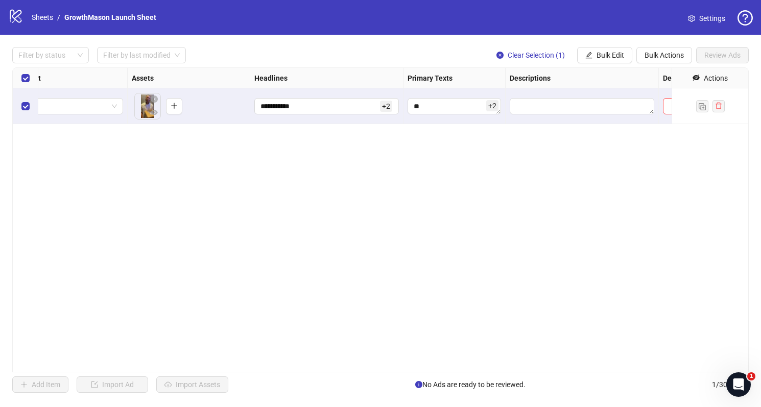
scroll to position [0, 373]
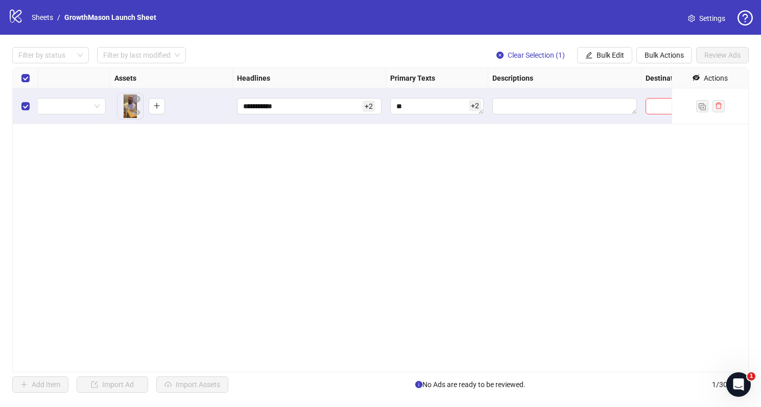
click at [604, 103] on div "**********" at bounding box center [380, 219] width 737 height 305
click at [590, 105] on textarea "Edit values" at bounding box center [565, 106] width 145 height 16
type textarea "**"
click at [525, 165] on button "Add" at bounding box center [575, 164] width 153 height 12
type textarea "**"
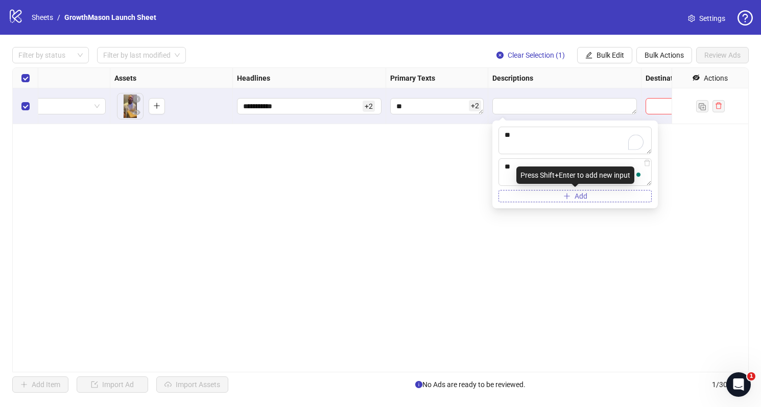
click at [522, 197] on button "Add" at bounding box center [575, 196] width 153 height 12
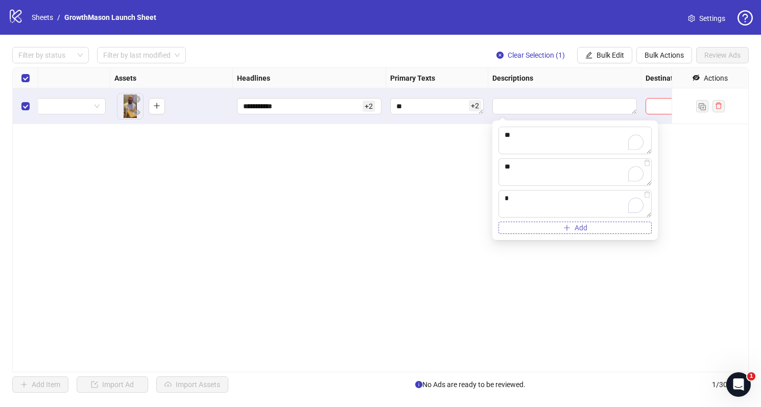
type textarea "**"
click at [596, 274] on div "**********" at bounding box center [380, 219] width 737 height 305
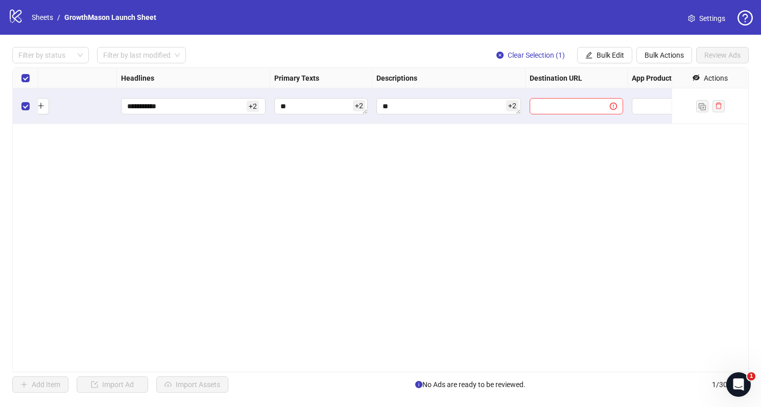
scroll to position [0, 604]
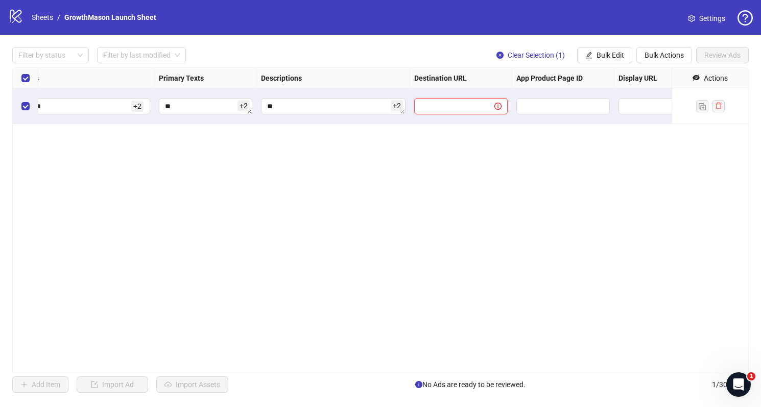
click at [453, 106] on input "text" at bounding box center [451, 106] width 60 height 11
type input "***"
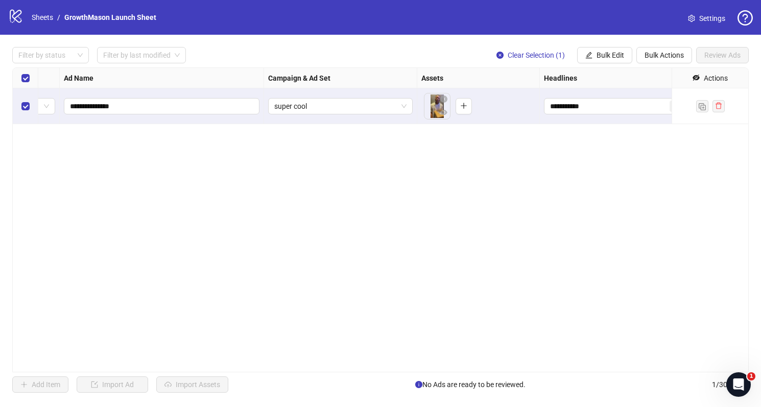
scroll to position [0, 58]
click at [342, 107] on span "super cool" at bounding box center [348, 106] width 132 height 15
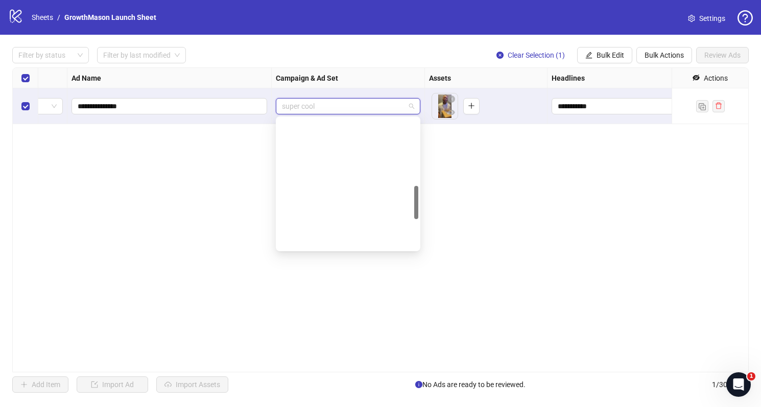
scroll to position [260, 0]
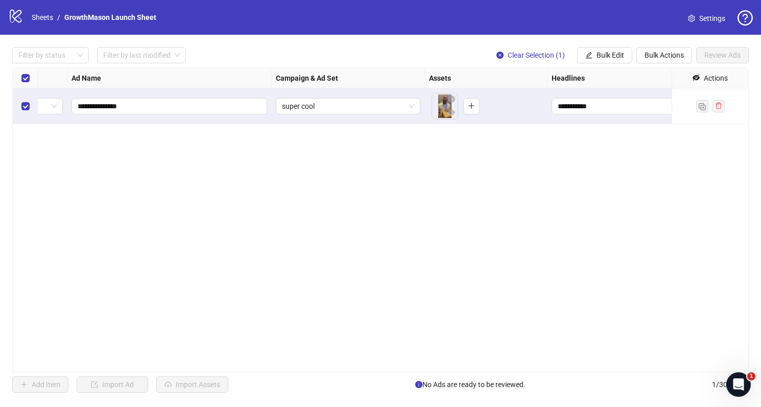
click at [510, 211] on div "**********" at bounding box center [380, 219] width 737 height 305
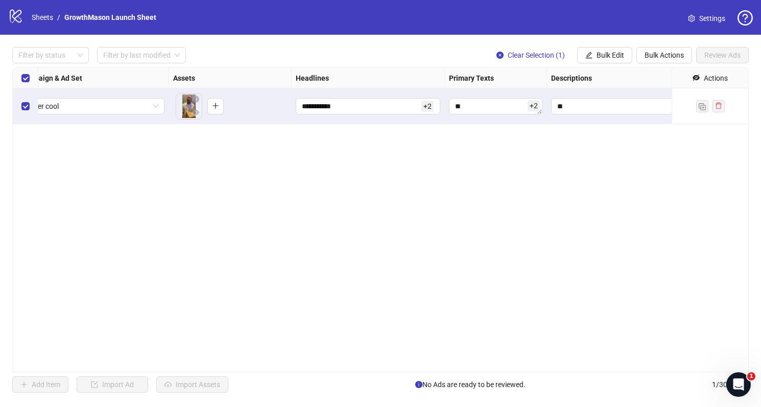
scroll to position [0, 571]
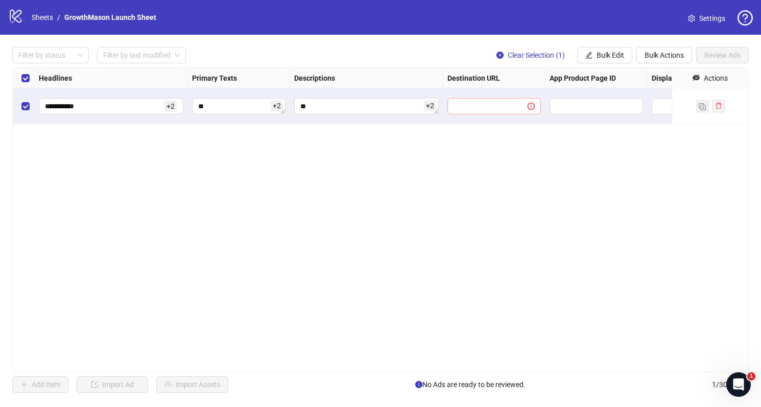
click at [470, 114] on span at bounding box center [495, 106] width 94 height 16
click at [465, 110] on input "text" at bounding box center [484, 106] width 60 height 11
type input "**********"
click at [621, 106] on input "text" at bounding box center [589, 106] width 67 height 11
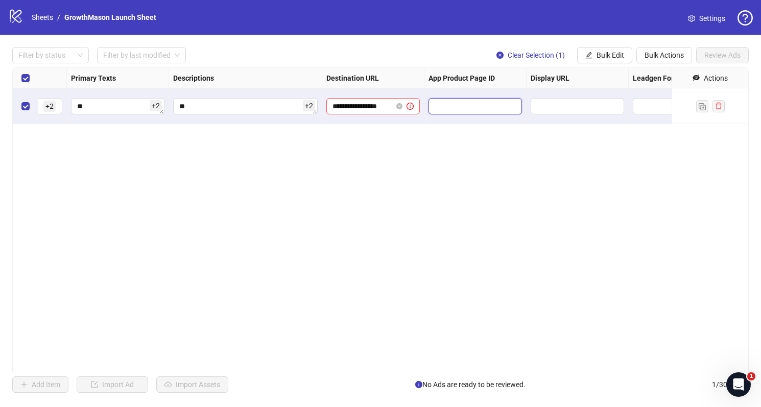
scroll to position [0, 693]
click at [588, 104] on input "text" at bounding box center [575, 106] width 79 height 11
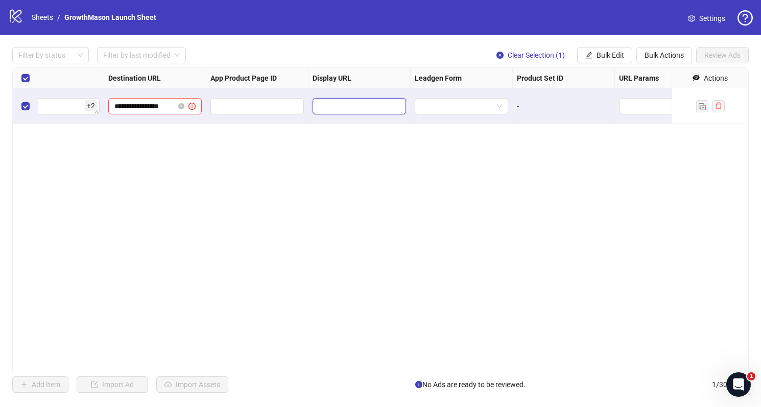
scroll to position [0, 911]
click at [455, 104] on input "search" at bounding box center [456, 106] width 72 height 15
click at [564, 115] on div "-" at bounding box center [563, 106] width 102 height 36
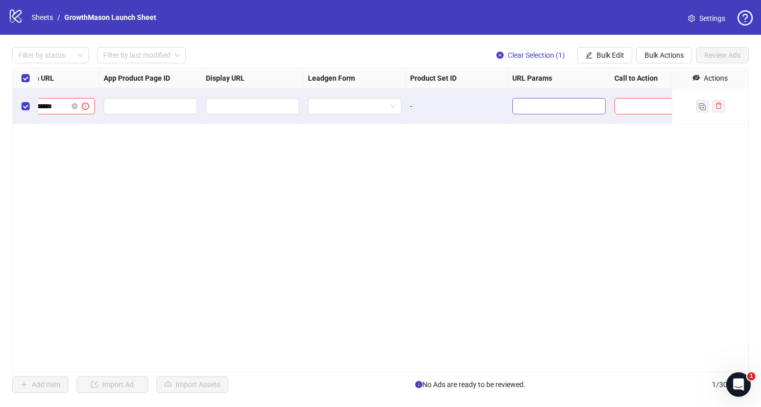
click at [547, 112] on span at bounding box center [560, 106] width 94 height 16
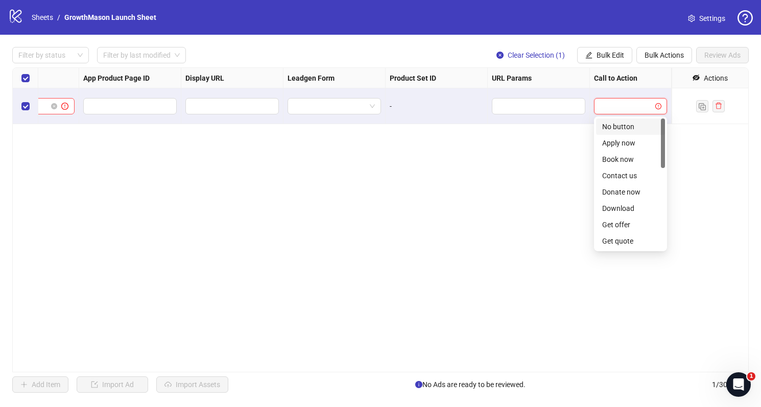
click at [639, 100] on input "search" at bounding box center [626, 106] width 52 height 15
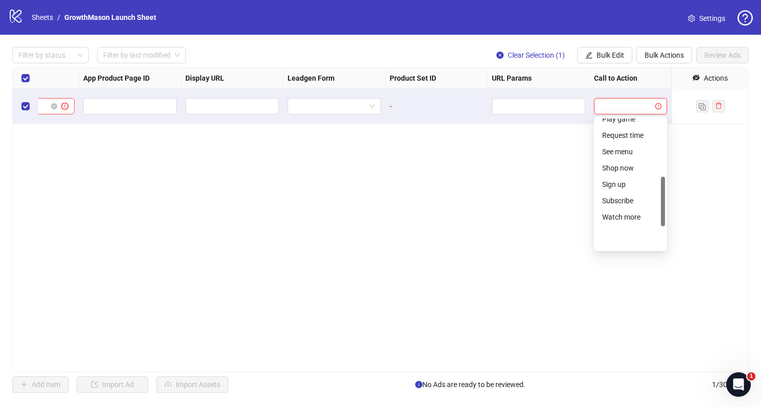
scroll to position [213, 0]
click at [635, 160] on div "Shop now" at bounding box center [631, 159] width 57 height 11
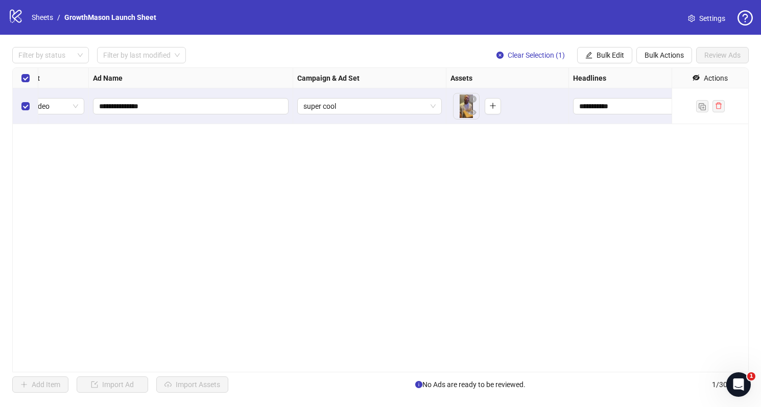
scroll to position [0, 0]
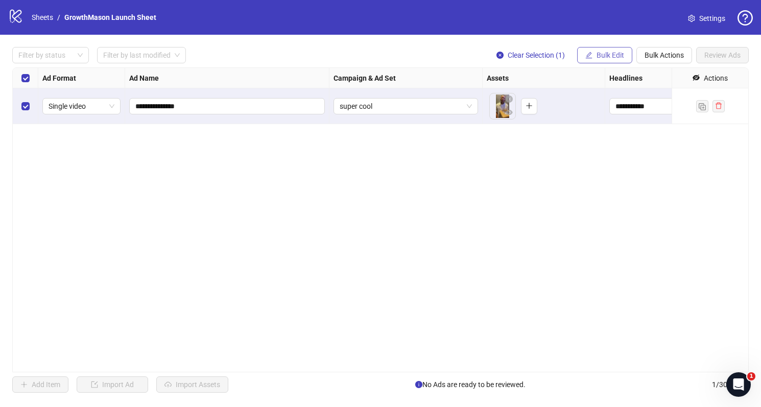
click at [602, 57] on span "Bulk Edit" at bounding box center [611, 55] width 28 height 8
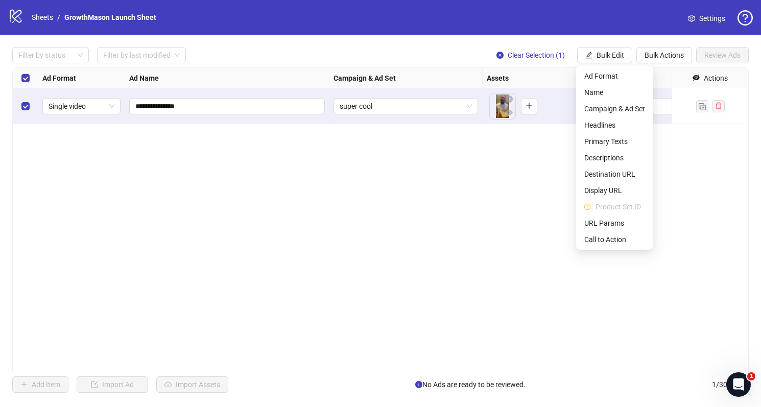
click at [516, 244] on div "**********" at bounding box center [380, 219] width 737 height 305
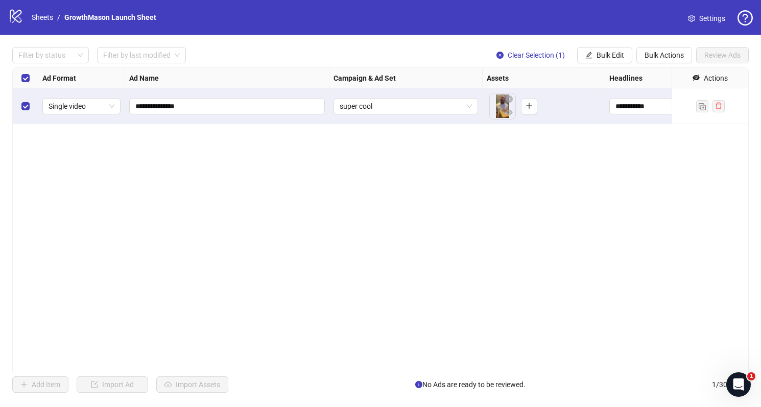
click at [465, 221] on div "**********" at bounding box center [380, 219] width 737 height 305
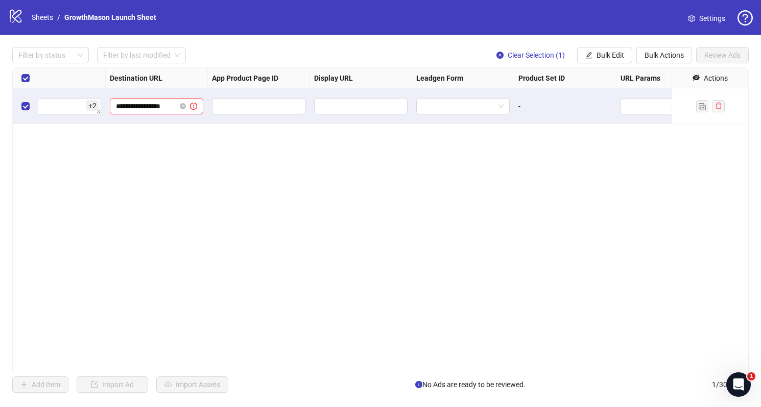
scroll to position [0, 908]
click at [162, 101] on input "**********" at bounding box center [147, 106] width 60 height 11
click at [155, 107] on input "**********" at bounding box center [147, 106] width 60 height 11
click at [129, 105] on input "**********" at bounding box center [147, 106] width 60 height 11
click at [158, 105] on input "**********" at bounding box center [147, 106] width 60 height 11
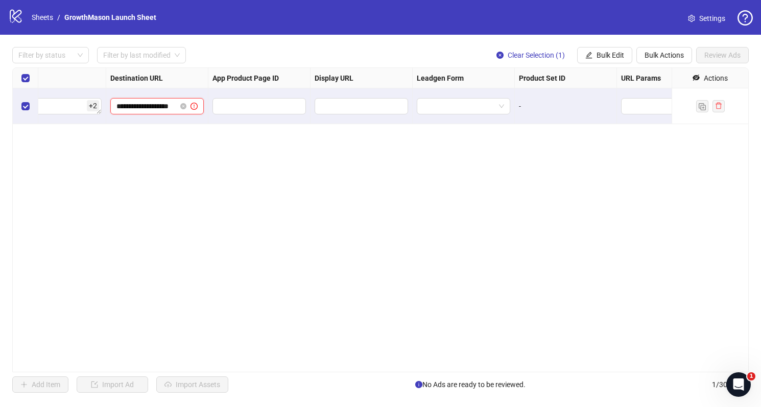
type input "**********"
click at [139, 179] on div "Ad Format Ad Name Campaign & Ad Set Assets Headlines Primary Texts Descriptions…" at bounding box center [380, 219] width 737 height 305
click at [152, 110] on span at bounding box center [157, 106] width 94 height 16
paste input "**********"
type input "**********"
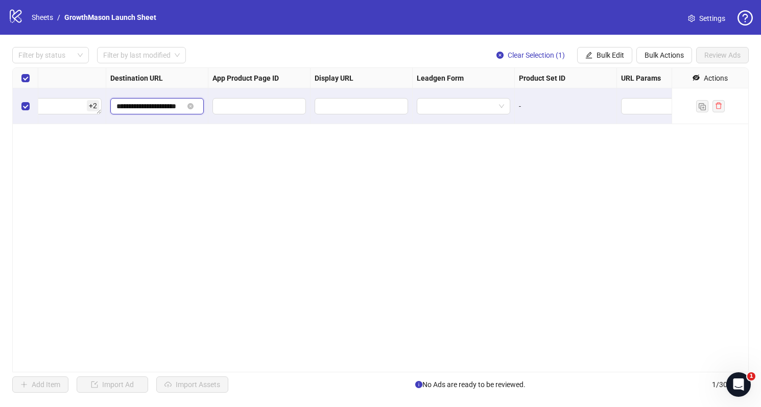
scroll to position [0, 14]
click at [246, 148] on div "**********" at bounding box center [380, 219] width 737 height 305
click at [720, 54] on span "Review Ads" at bounding box center [723, 55] width 36 height 8
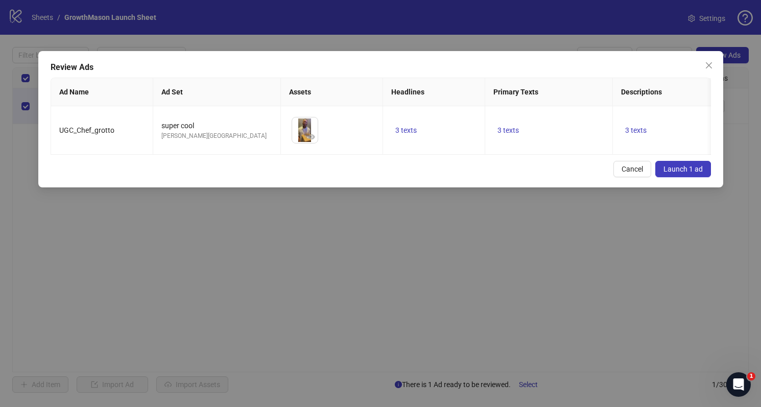
click at [689, 165] on span "Launch 1 ad" at bounding box center [683, 169] width 39 height 8
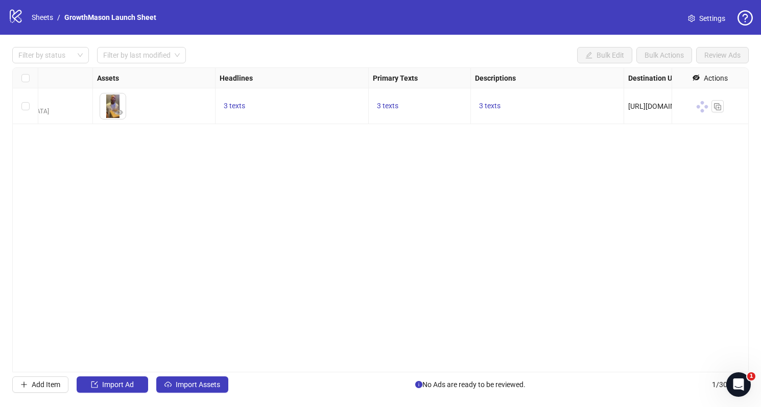
scroll to position [0, 271]
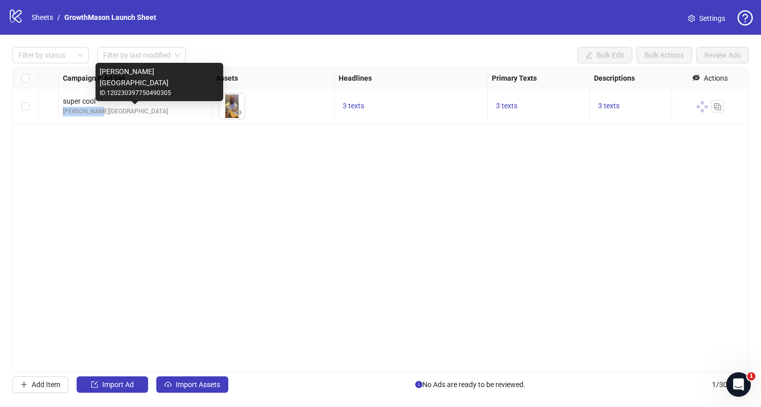
drag, startPoint x: 102, startPoint y: 109, endPoint x: 64, endPoint y: 108, distance: 38.4
click at [64, 108] on div "[PERSON_NAME][GEOGRAPHIC_DATA]" at bounding box center [135, 112] width 145 height 10
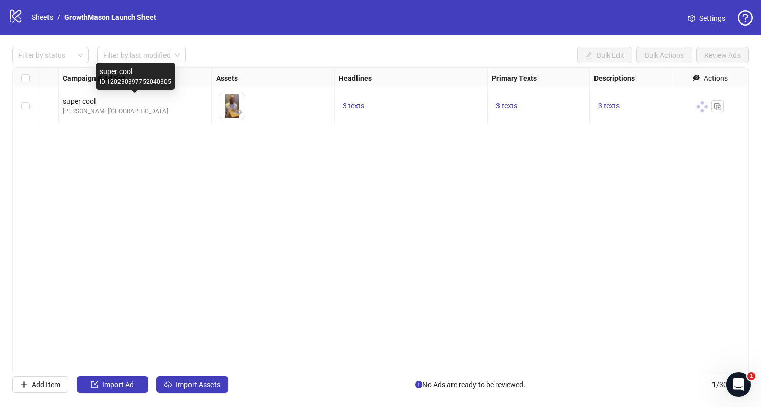
click at [135, 104] on div "super cool" at bounding box center [135, 101] width 145 height 11
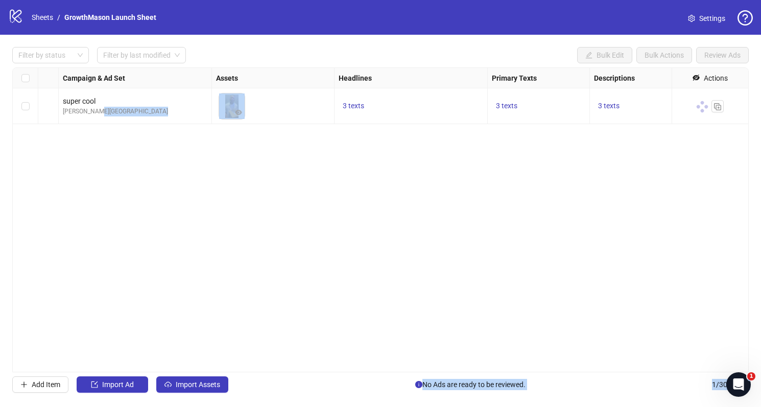
drag, startPoint x: 109, startPoint y: 81, endPoint x: 67, endPoint y: 123, distance: 59.3
click at [66, 124] on body "logo/logo-mobile Sheets / GrowthMason Launch Sheet Settings Filter by status Fi…" at bounding box center [380, 203] width 761 height 407
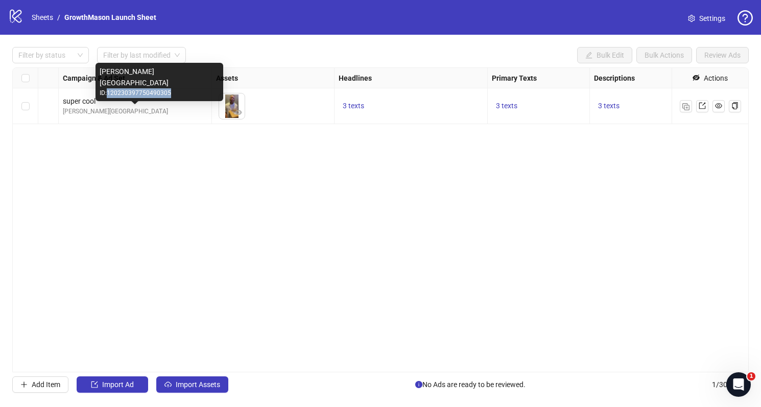
drag, startPoint x: 108, startPoint y: 91, endPoint x: 178, endPoint y: 100, distance: 71.1
click at [177, 100] on body "logo/logo-mobile Sheets / GrowthMason Launch Sheet Settings Filter by status Fi…" at bounding box center [380, 203] width 761 height 407
copy body "[PERSON_NAME] To pick up a draggable item, press the space bar. While dragging,…"
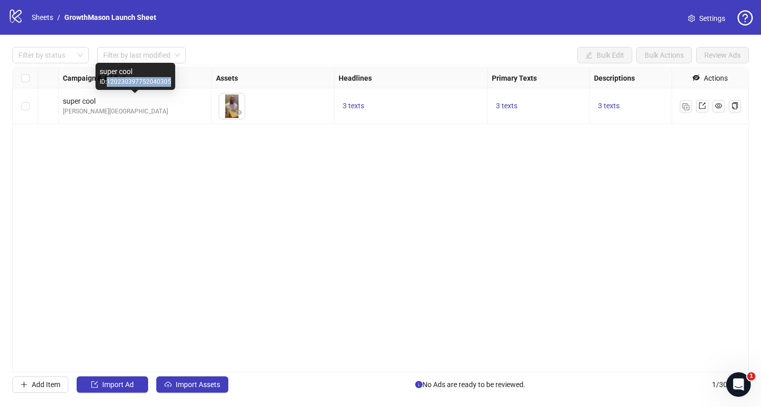
copy div "120230397752040305"
drag, startPoint x: 173, startPoint y: 87, endPoint x: 109, endPoint y: 84, distance: 63.9
click at [109, 84] on div "super cool ID: 120230397752040305" at bounding box center [136, 76] width 80 height 27
click at [259, 172] on div "Ad Format Ad Name Campaign & Ad Set Assets Headlines Primary Texts Descriptions…" at bounding box center [380, 219] width 737 height 305
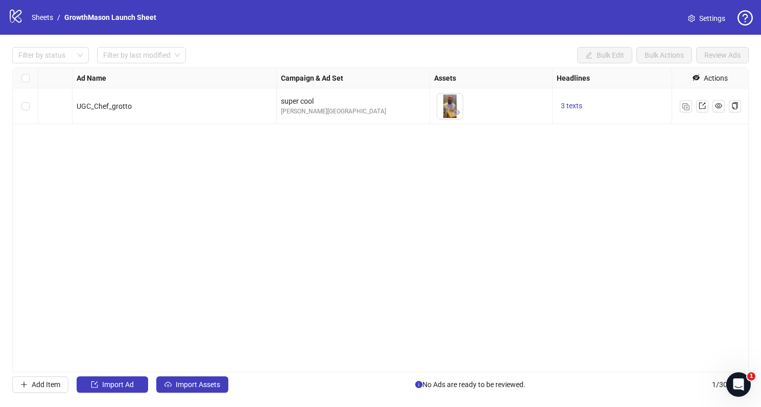
scroll to position [0, 50]
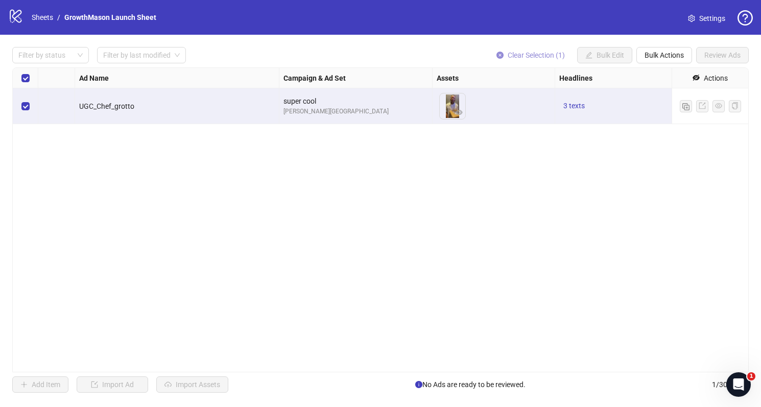
click at [500, 49] on button "Clear Selection (1)" at bounding box center [531, 55] width 85 height 16
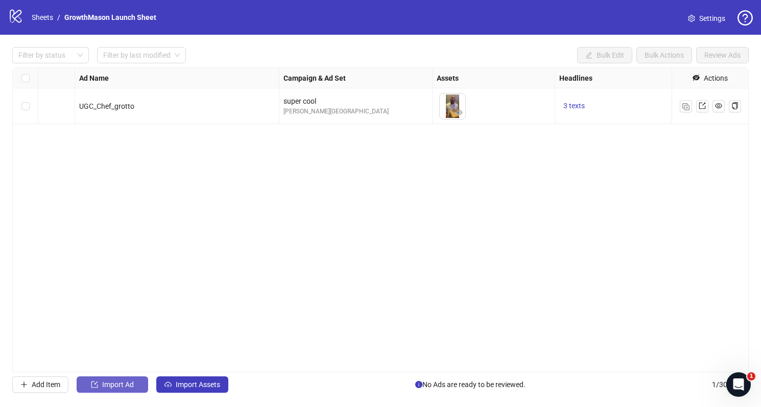
click at [123, 385] on span "Import Ad" at bounding box center [118, 385] width 32 height 8
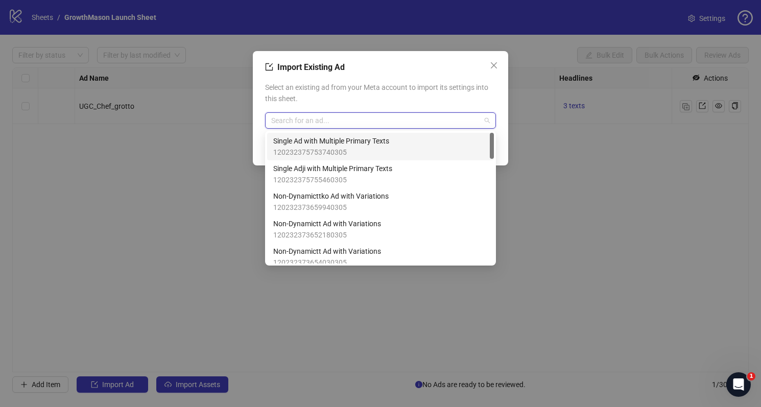
click at [353, 126] on input "search" at bounding box center [376, 120] width 210 height 15
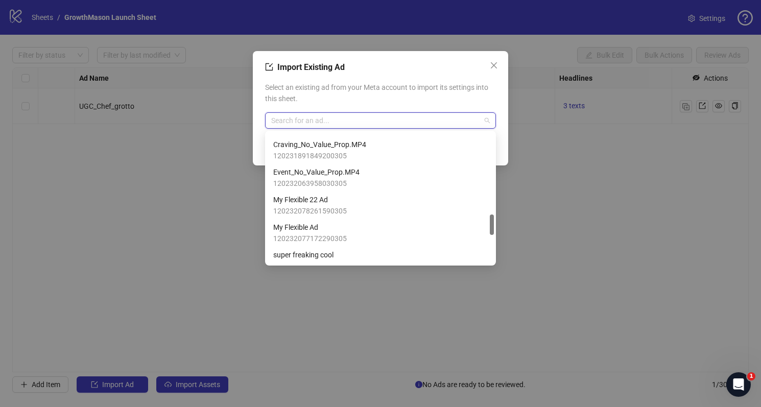
scroll to position [511, 0]
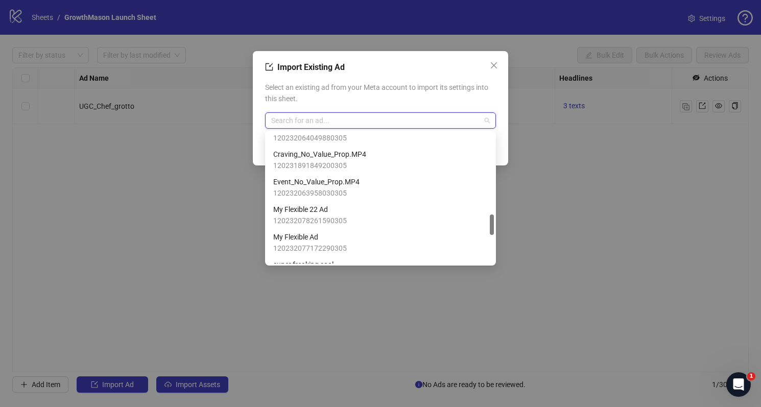
click at [346, 163] on span "120231891849200305" at bounding box center [319, 165] width 93 height 11
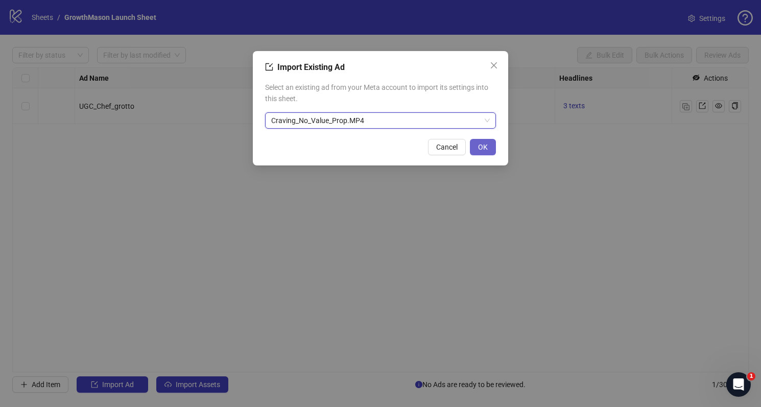
click at [485, 146] on span "OK" at bounding box center [483, 147] width 10 height 8
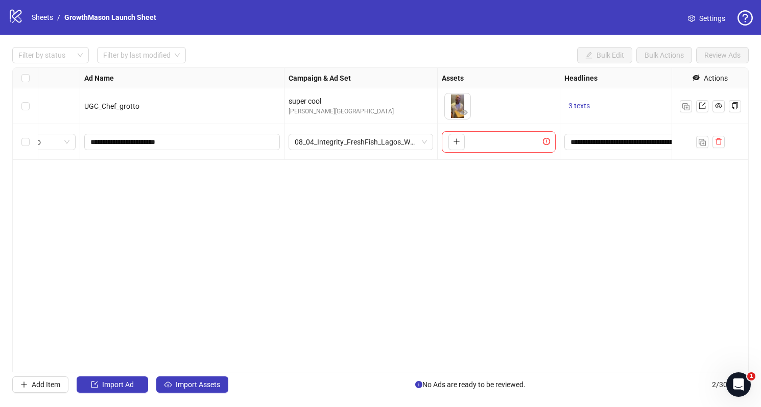
scroll to position [0, 0]
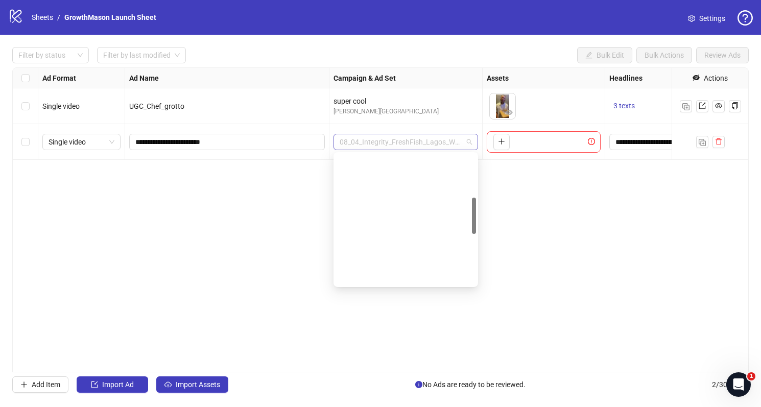
click at [390, 143] on span "08_04_Integrity_FreshFish_Lagos_Whatsapp" at bounding box center [406, 141] width 132 height 15
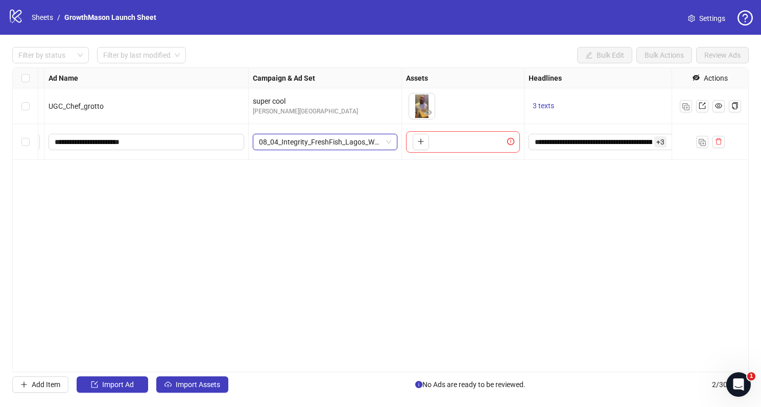
scroll to position [0, 83]
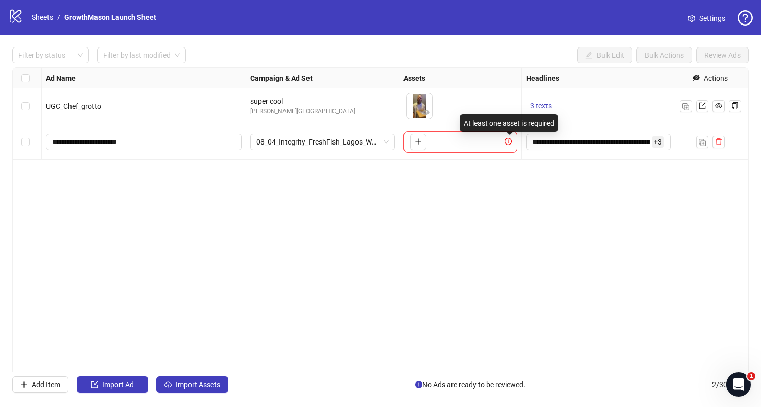
click at [511, 141] on icon "exclamation-circle" at bounding box center [508, 141] width 7 height 7
click at [418, 144] on icon "plus" at bounding box center [418, 141] width 7 height 7
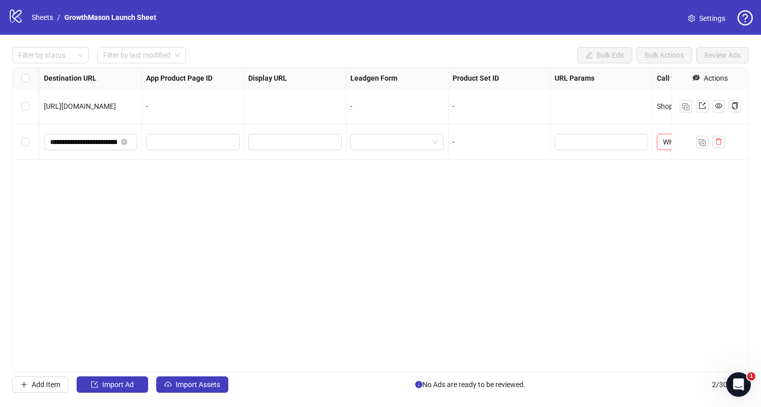
scroll to position [0, 1037]
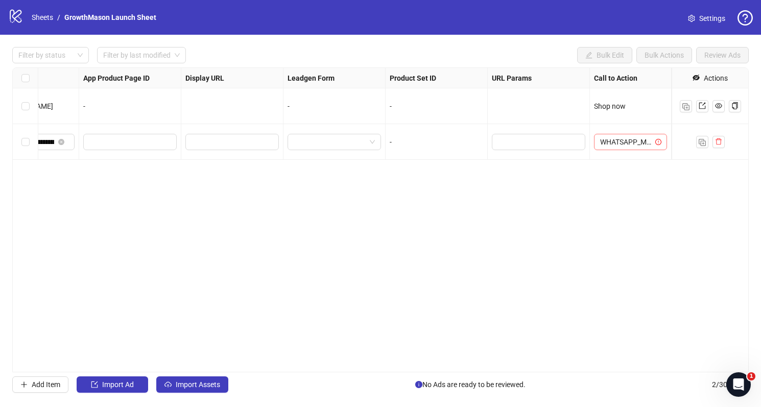
click at [633, 141] on span "WHATSAPP_MESSAGE" at bounding box center [630, 141] width 61 height 15
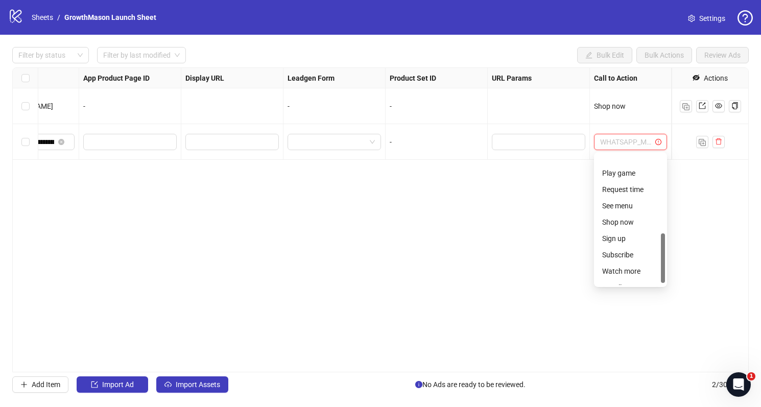
scroll to position [213, 0]
click at [635, 196] on div "Shop now" at bounding box center [631, 195] width 57 height 11
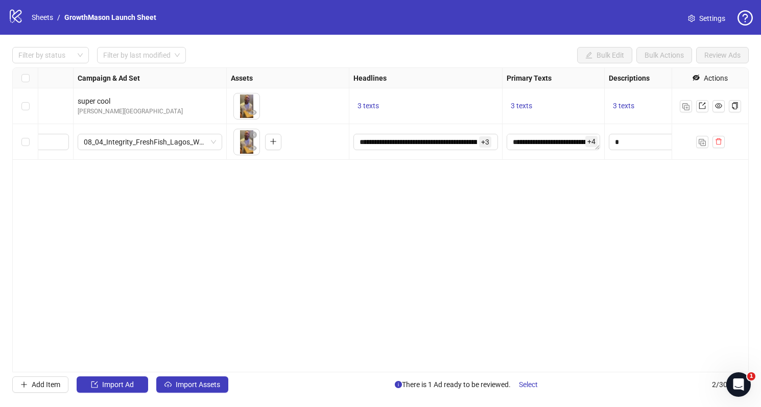
scroll to position [0, 230]
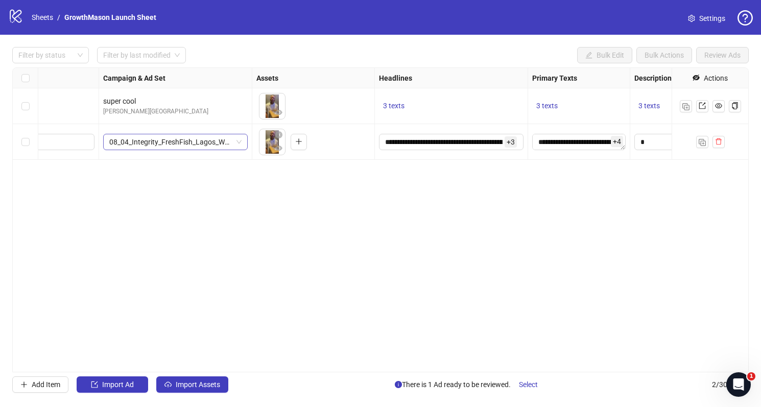
click at [150, 144] on span "08_04_Integrity_FreshFish_Lagos_Whatsapp" at bounding box center [175, 141] width 132 height 15
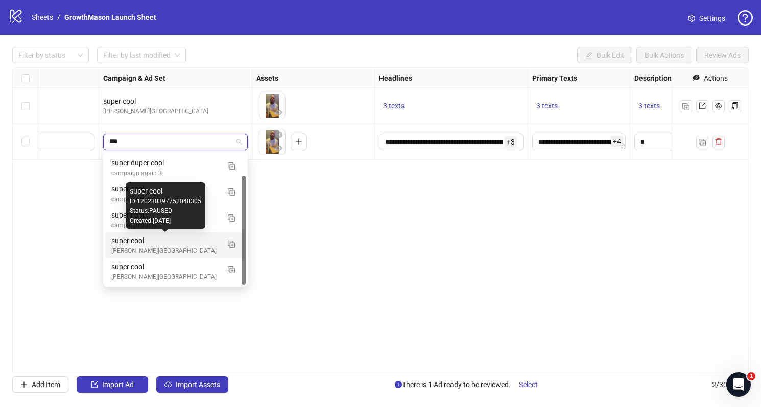
scroll to position [21, 0]
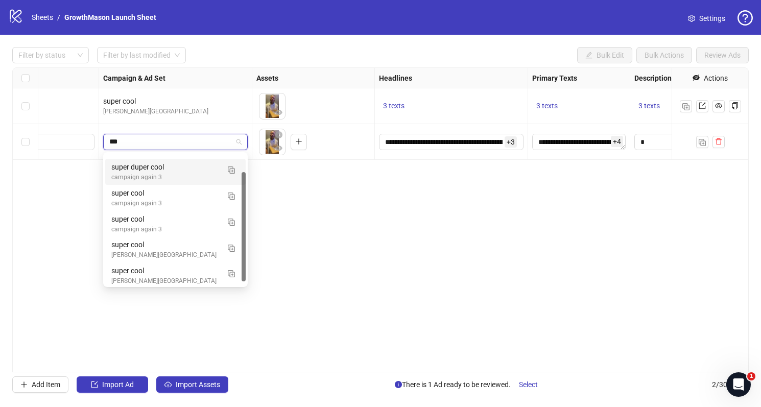
type input "***"
click at [331, 226] on div "**********" at bounding box center [380, 219] width 737 height 305
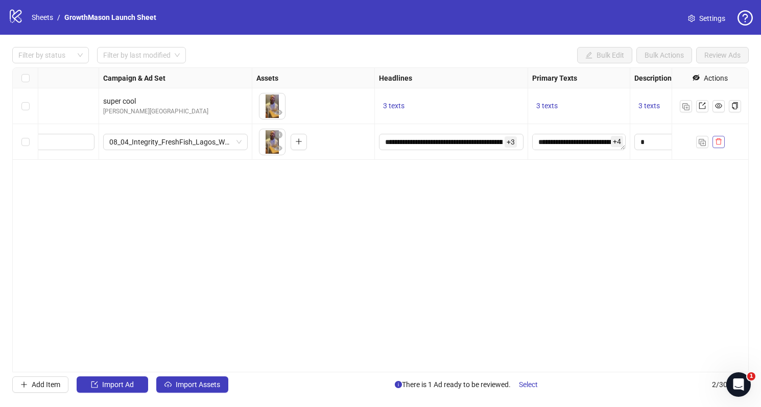
click at [720, 141] on icon "delete" at bounding box center [718, 141] width 7 height 7
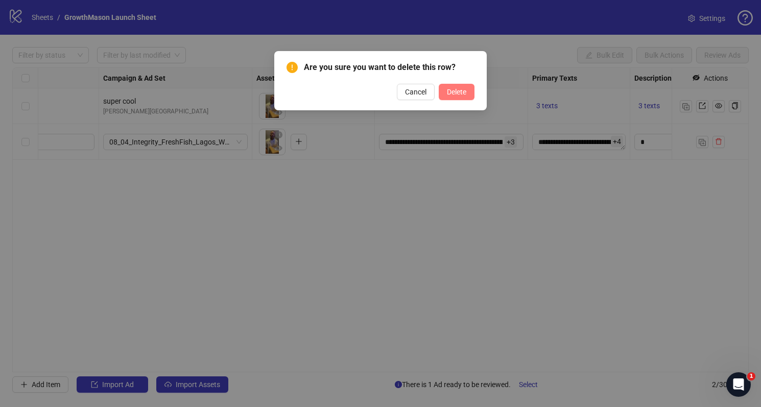
click at [471, 90] on button "Delete" at bounding box center [457, 92] width 36 height 16
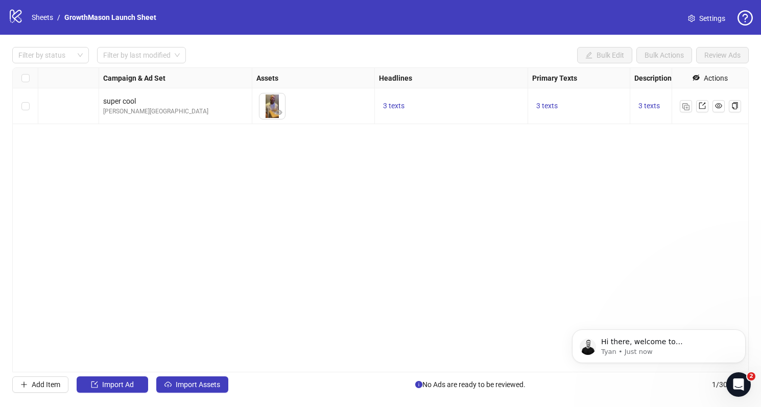
scroll to position [0, 0]
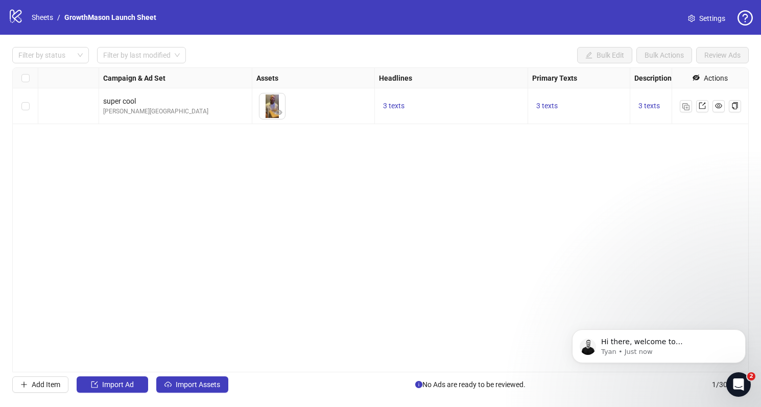
click at [698, 19] on link "Settings" at bounding box center [707, 18] width 54 height 16
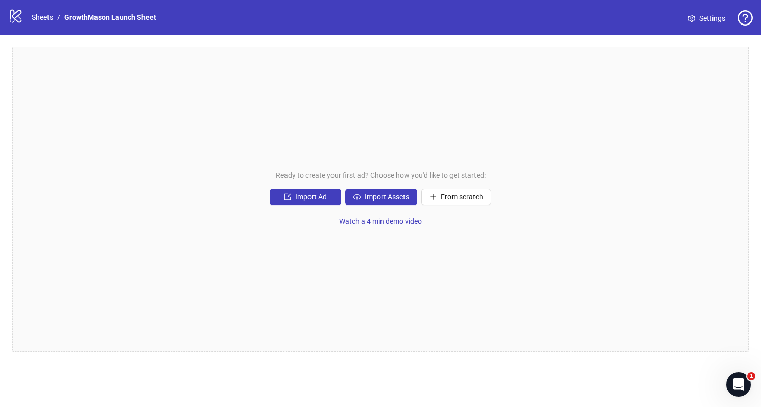
click at [14, 18] on icon at bounding box center [16, 16] width 12 height 13
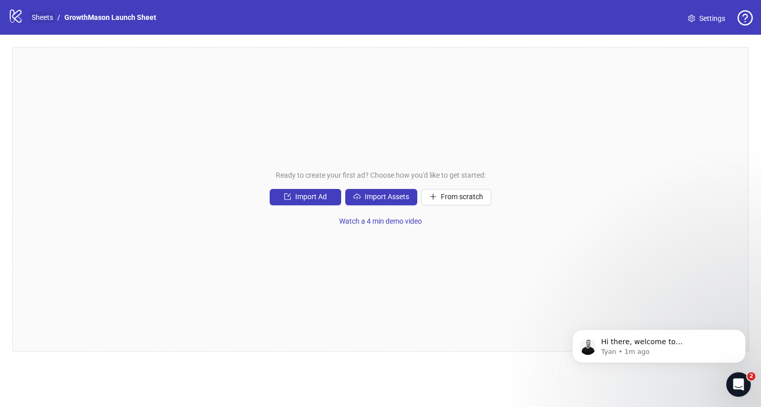
click at [43, 17] on link "Sheets" at bounding box center [43, 17] width 26 height 11
